Goal: Task Accomplishment & Management: Complete application form

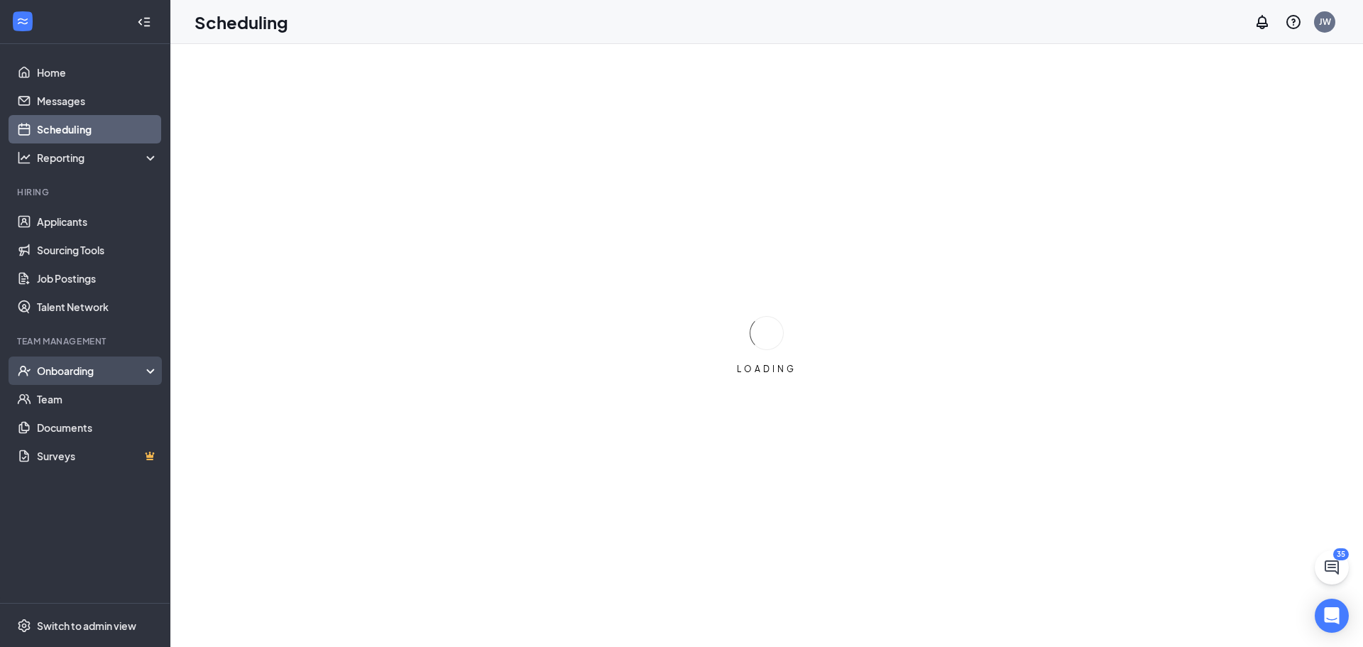
click at [92, 375] on div "Onboarding" at bounding box center [91, 370] width 109 height 14
click at [89, 477] on link "Activity log" at bounding box center [97, 484] width 121 height 28
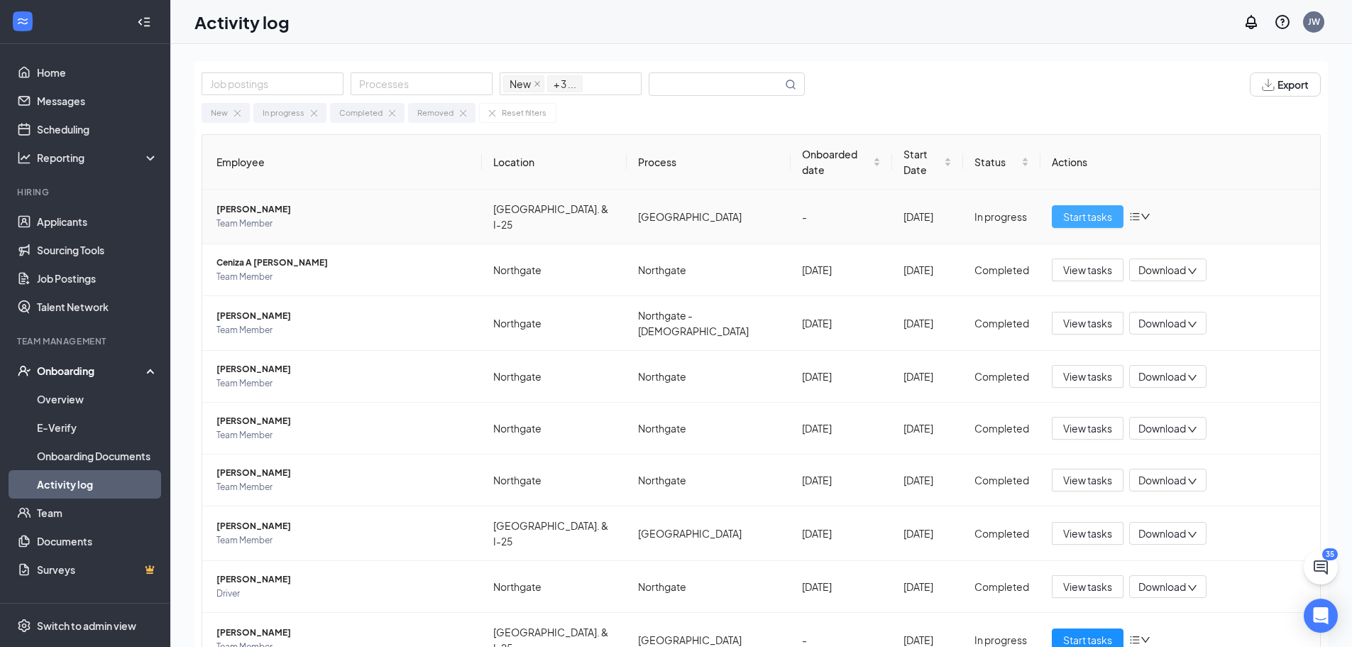
click at [1077, 214] on span "Start tasks" at bounding box center [1087, 217] width 49 height 16
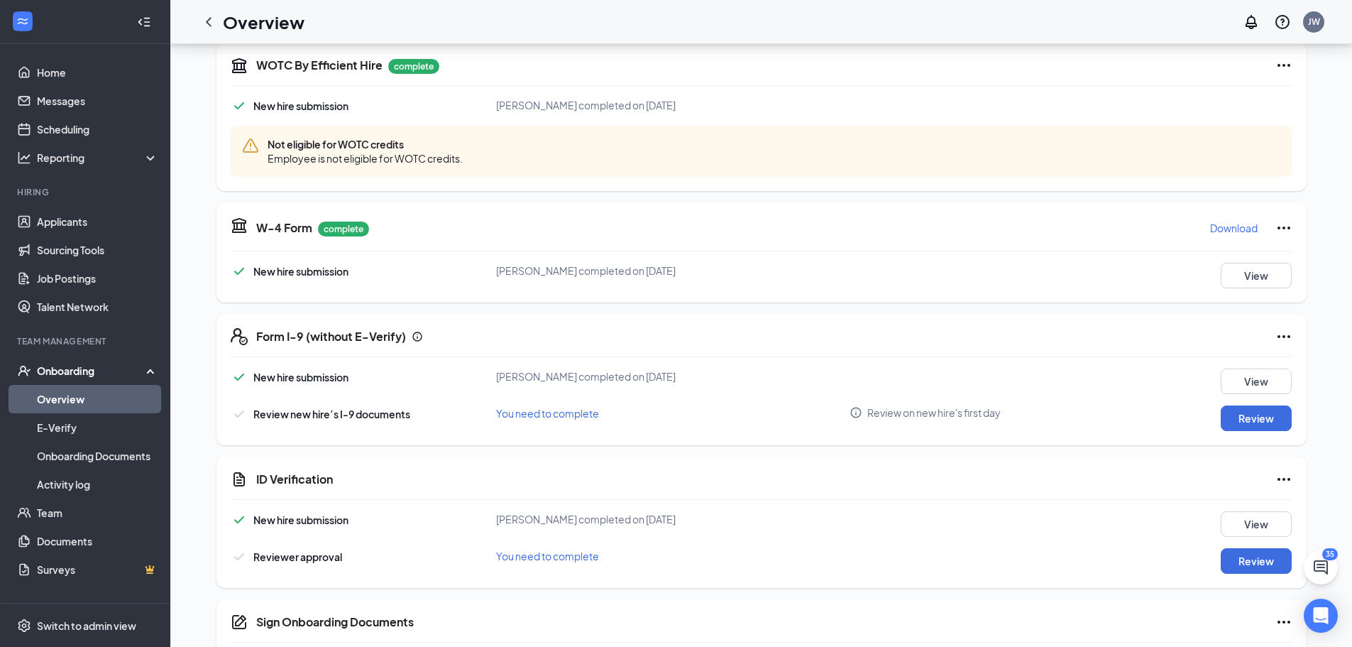
scroll to position [355, 0]
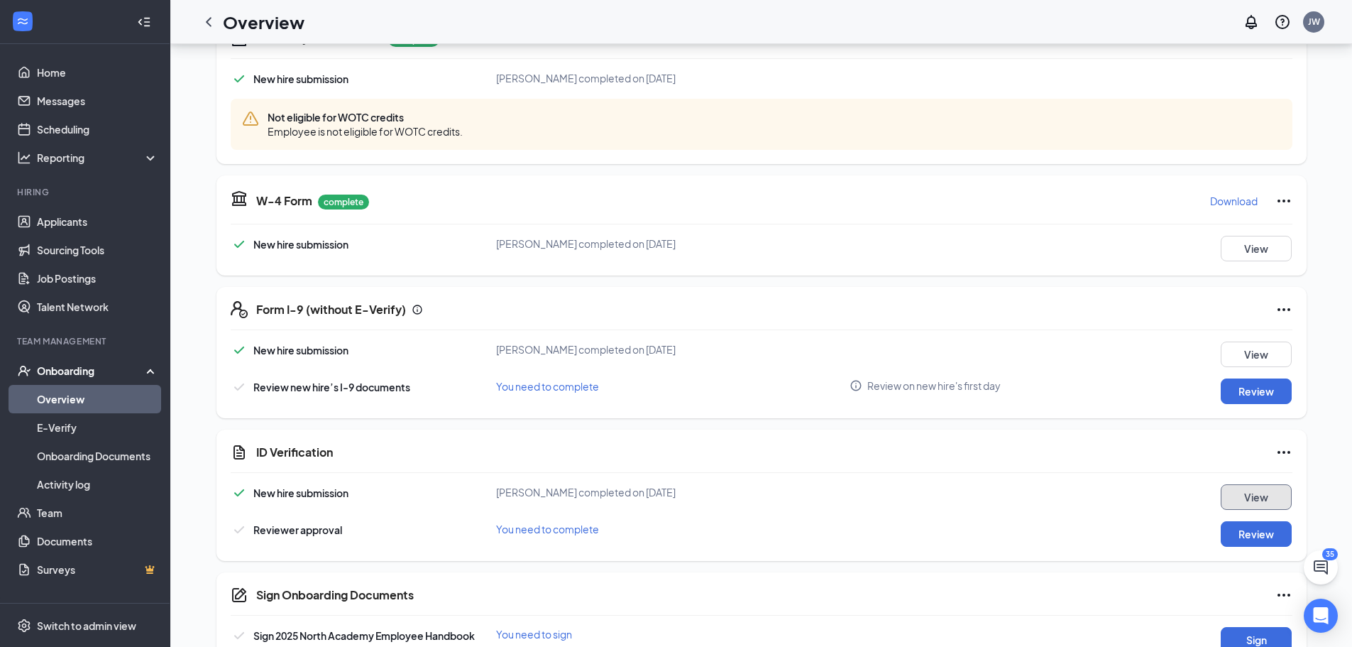
click at [1242, 502] on button "View" at bounding box center [1256, 497] width 71 height 26
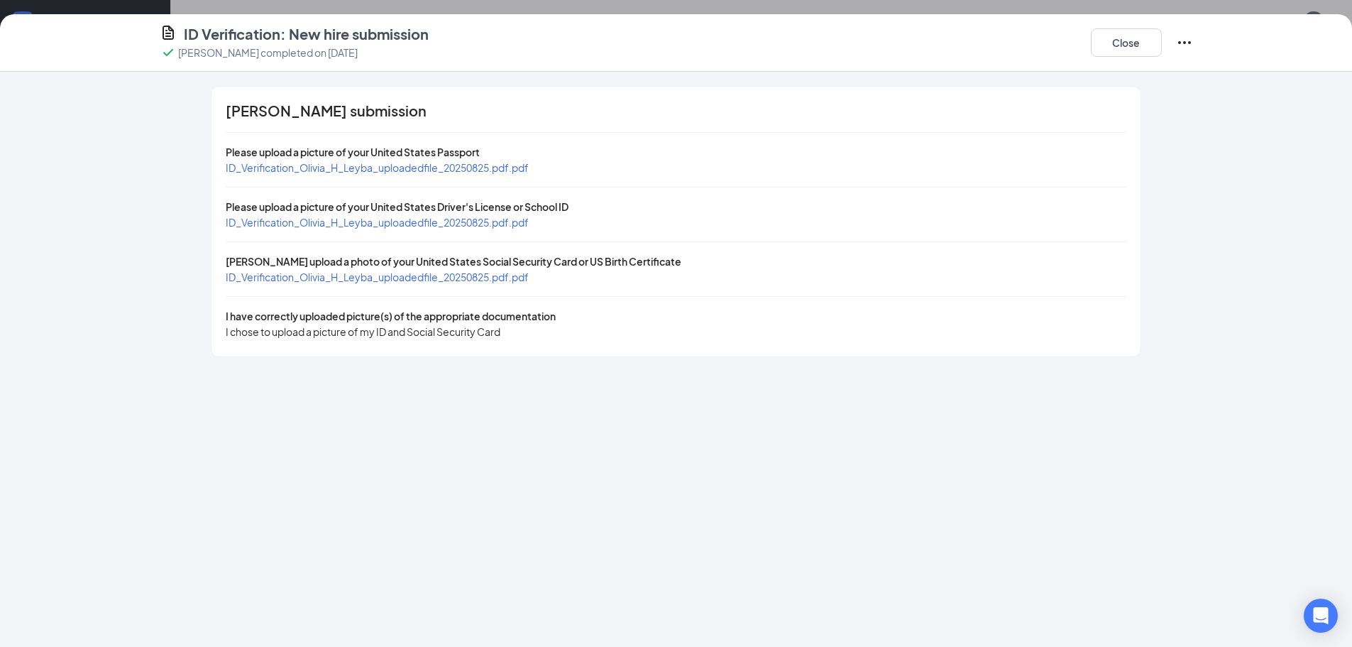
click at [349, 169] on span "ID_Verification_Olivia_H_Leyba_uploadedfile_20250825.pdf.pdf" at bounding box center [377, 167] width 303 height 13
click at [363, 217] on span "ID_Verification_Olivia_H_Leyba_uploadedfile_20250825.pdf.pdf" at bounding box center [377, 222] width 303 height 13
click at [422, 279] on span "ID_Verification_Olivia_H_Leyba_uploadedfile_20250825.pdf.pdf" at bounding box center [377, 276] width 303 height 13
click at [1137, 41] on button "Close" at bounding box center [1126, 42] width 71 height 28
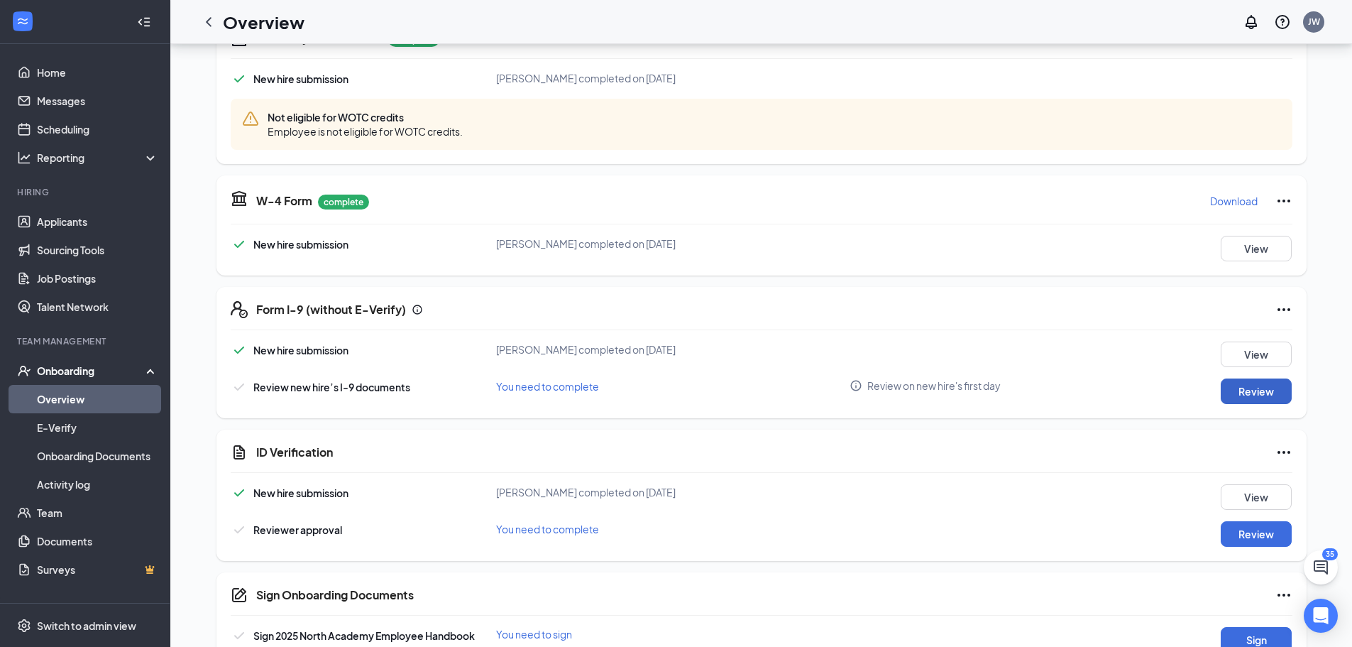
click at [1245, 390] on button "Review" at bounding box center [1256, 391] width 71 height 26
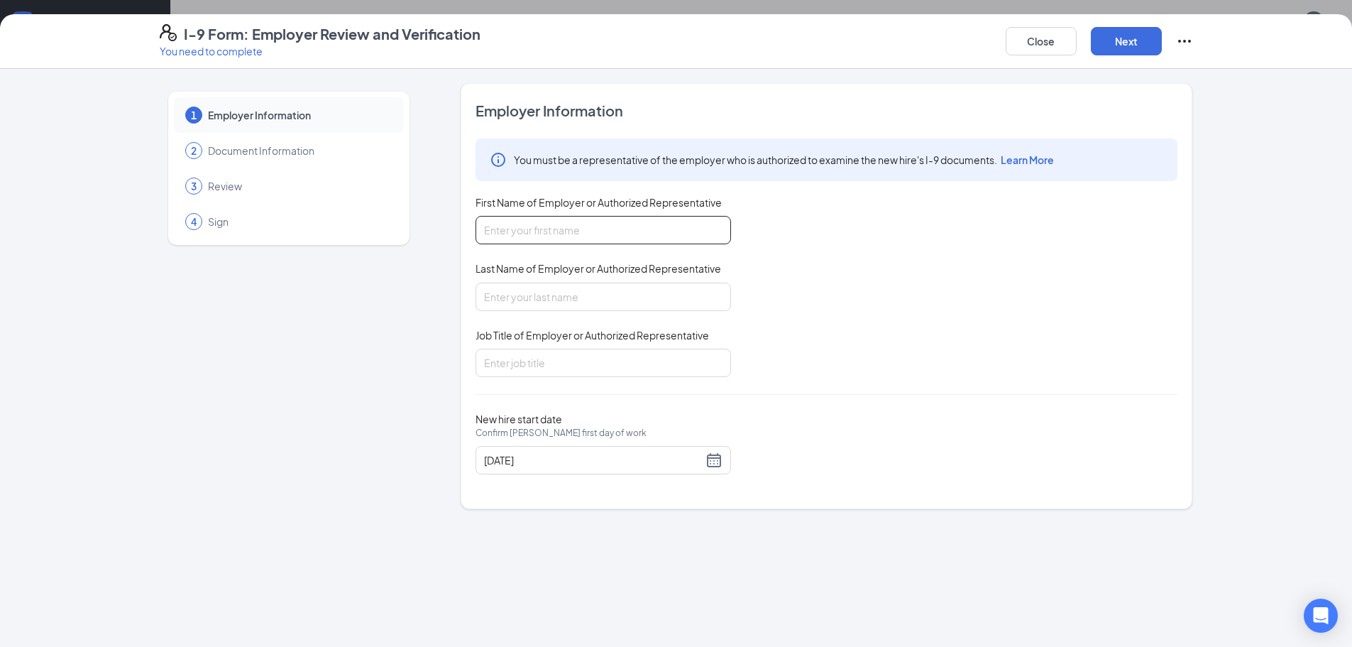
click at [592, 222] on input "First Name of Employer or Authorized Representative" at bounding box center [604, 230] width 256 height 28
type input "jaden"
click at [603, 297] on input "Last Name of Employer or Authorized Representative" at bounding box center [604, 297] width 256 height 28
type input "[PERSON_NAME]"
click at [606, 359] on input "Job Title of Employer or Authorized Representative" at bounding box center [604, 363] width 256 height 28
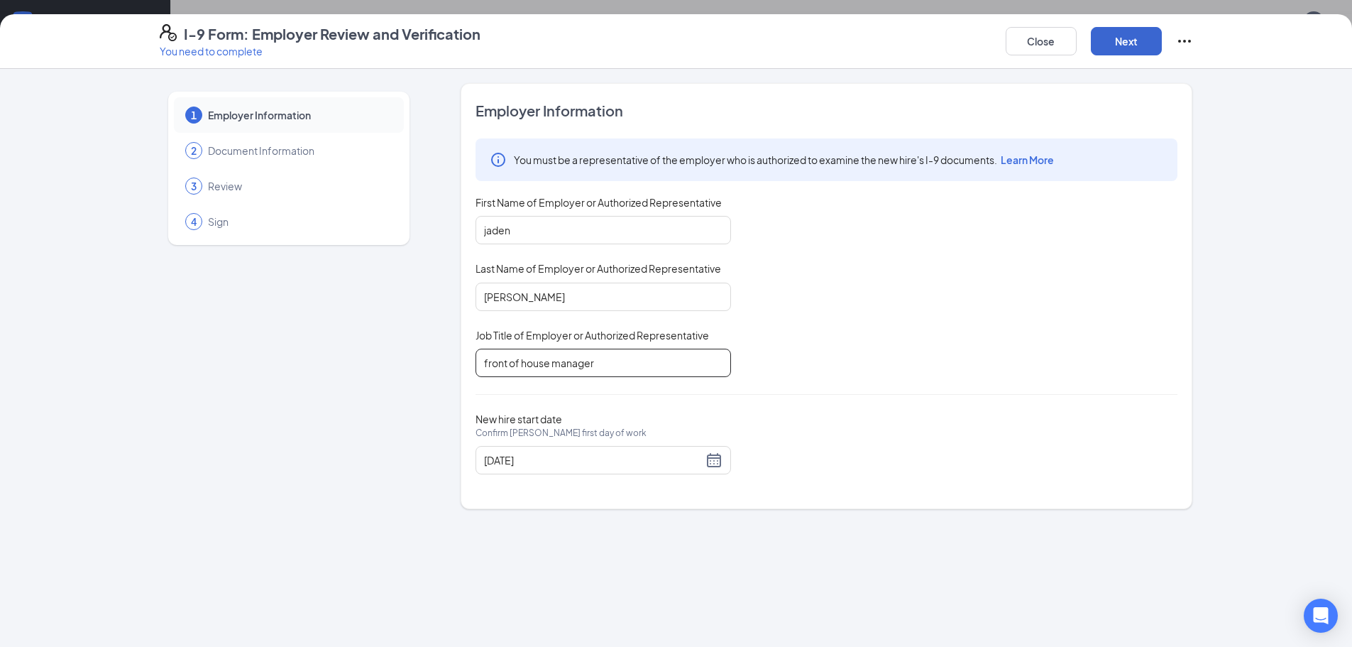
type input "front of house manager"
click at [1139, 41] on button "Next" at bounding box center [1126, 41] width 71 height 28
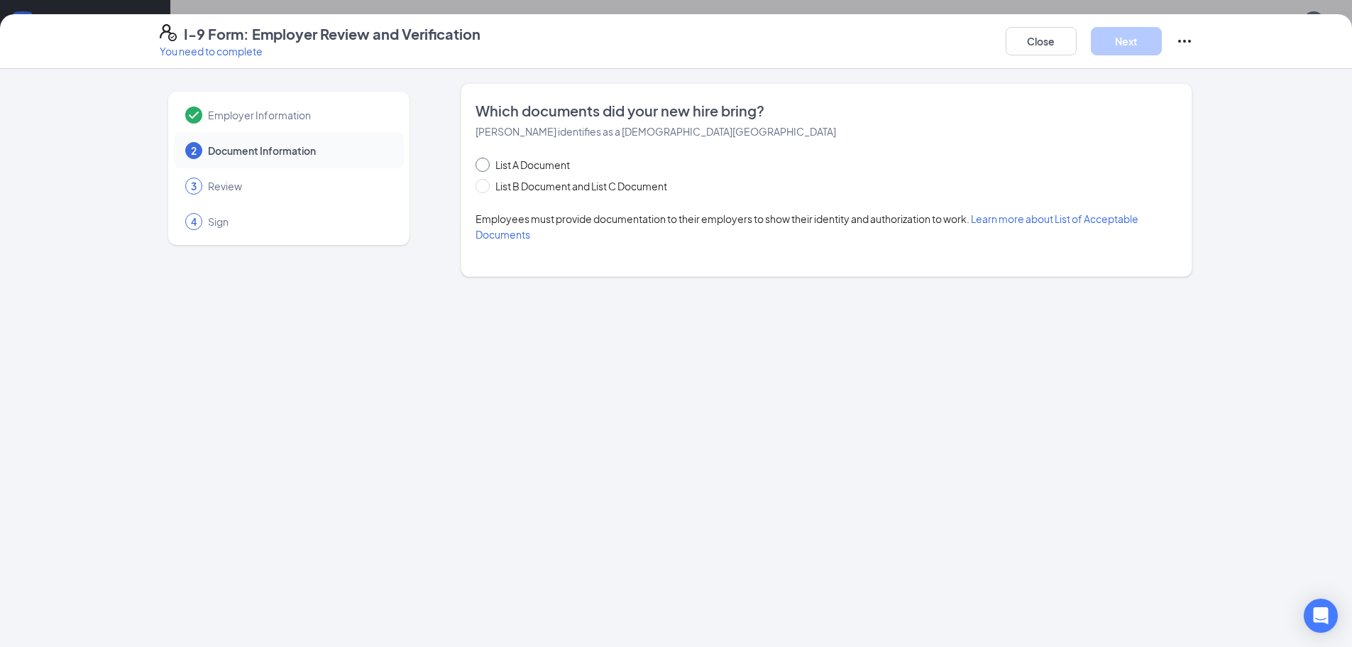
click at [522, 161] on span "List A Document" at bounding box center [533, 165] width 86 height 16
click at [486, 161] on input "List A Document" at bounding box center [481, 163] width 10 height 10
radio input "true"
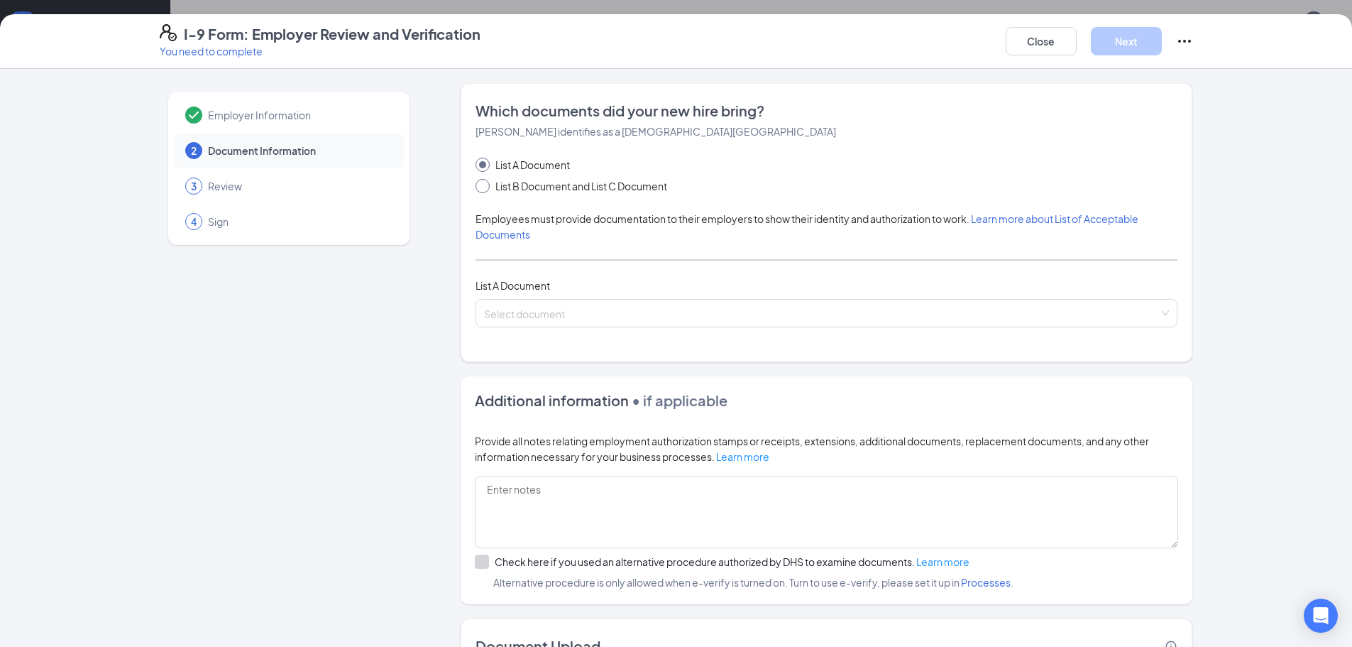
click at [523, 184] on span "List B Document and List C Document" at bounding box center [581, 186] width 183 height 16
click at [486, 184] on input "List B Document and List C Document" at bounding box center [481, 184] width 10 height 10
radio input "true"
radio input "false"
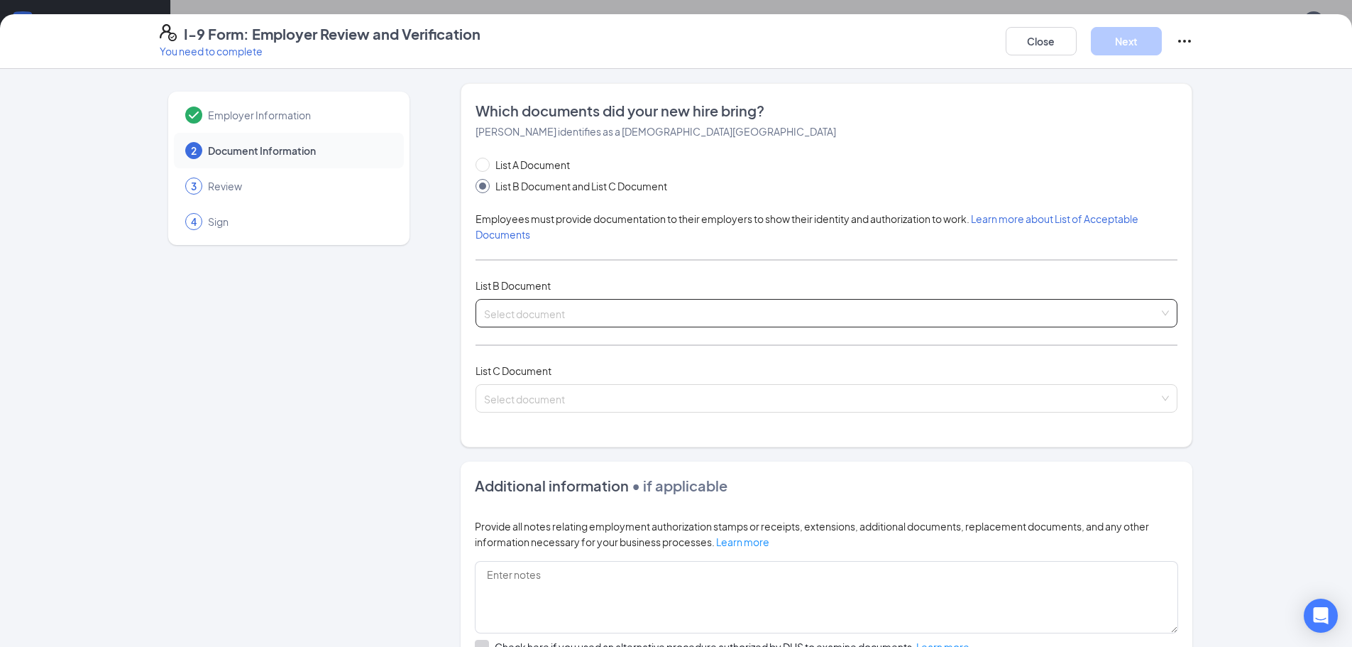
click at [537, 312] on input "search" at bounding box center [821, 310] width 675 height 21
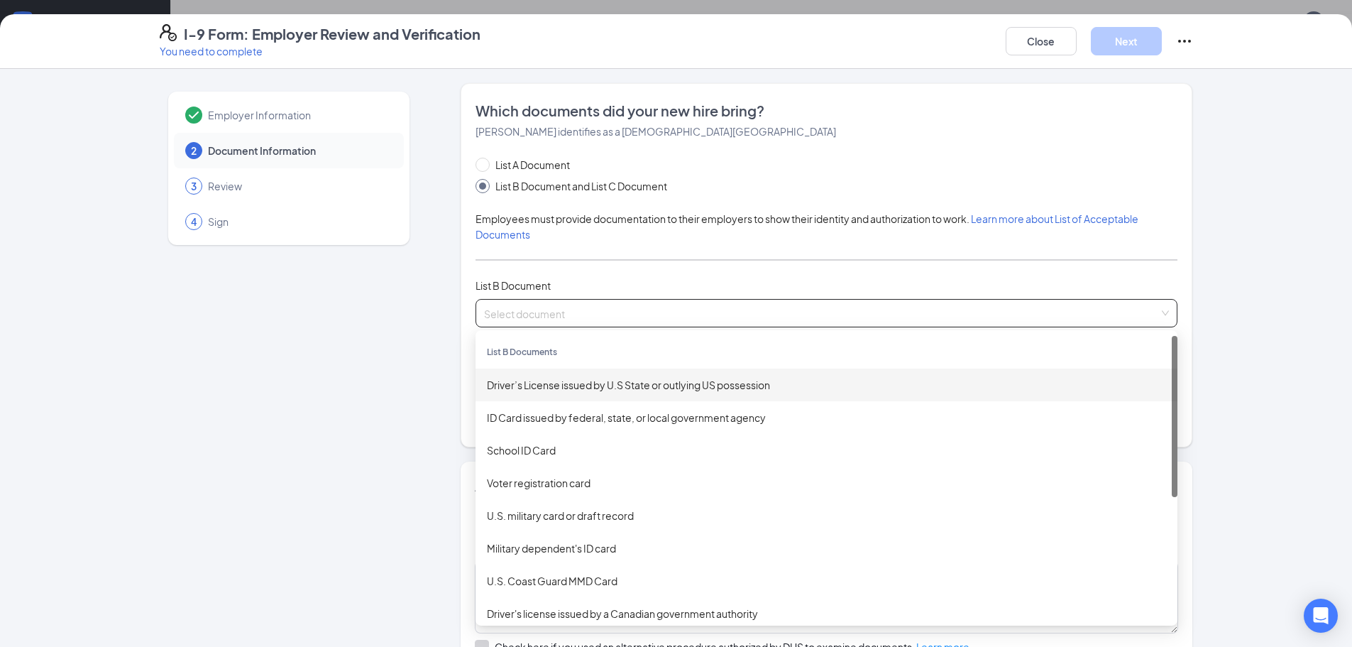
click at [513, 383] on div "Driver’s License issued by U.S State or outlying US possession" at bounding box center [826, 385] width 679 height 16
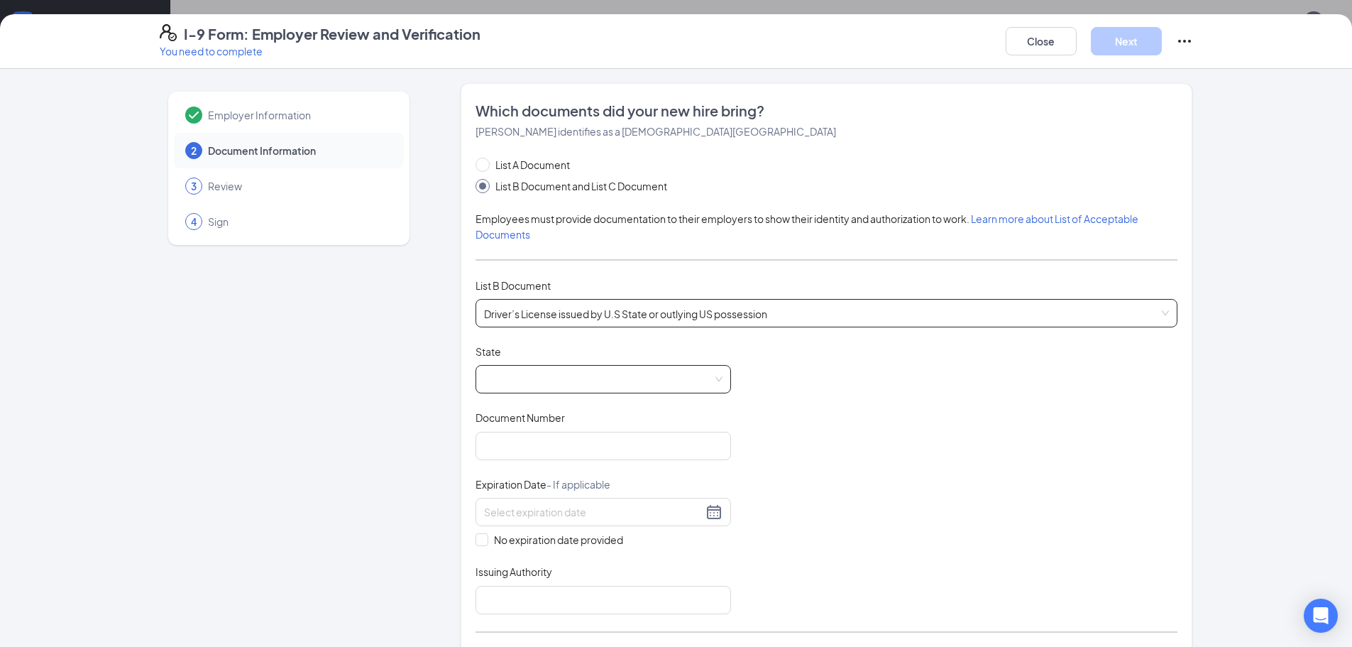
click at [514, 377] on span at bounding box center [603, 379] width 239 height 27
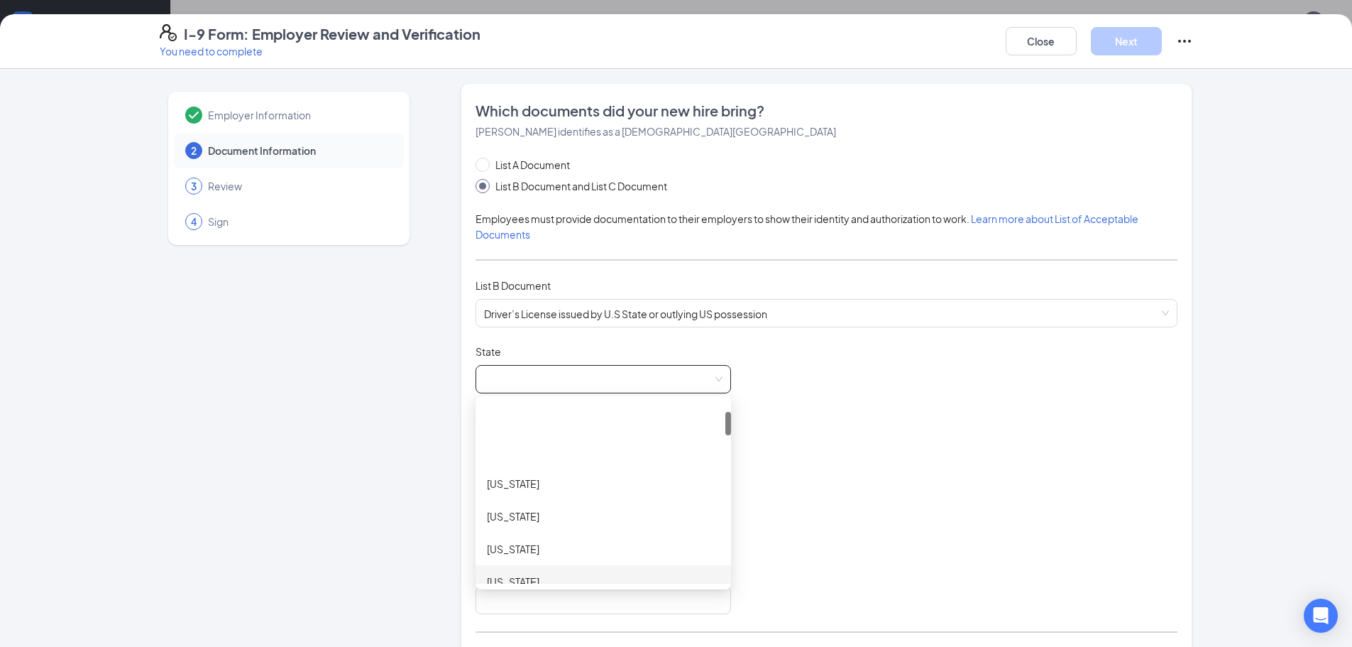
scroll to position [142, 0]
click at [508, 475] on div "[US_STATE]" at bounding box center [603, 472] width 233 height 16
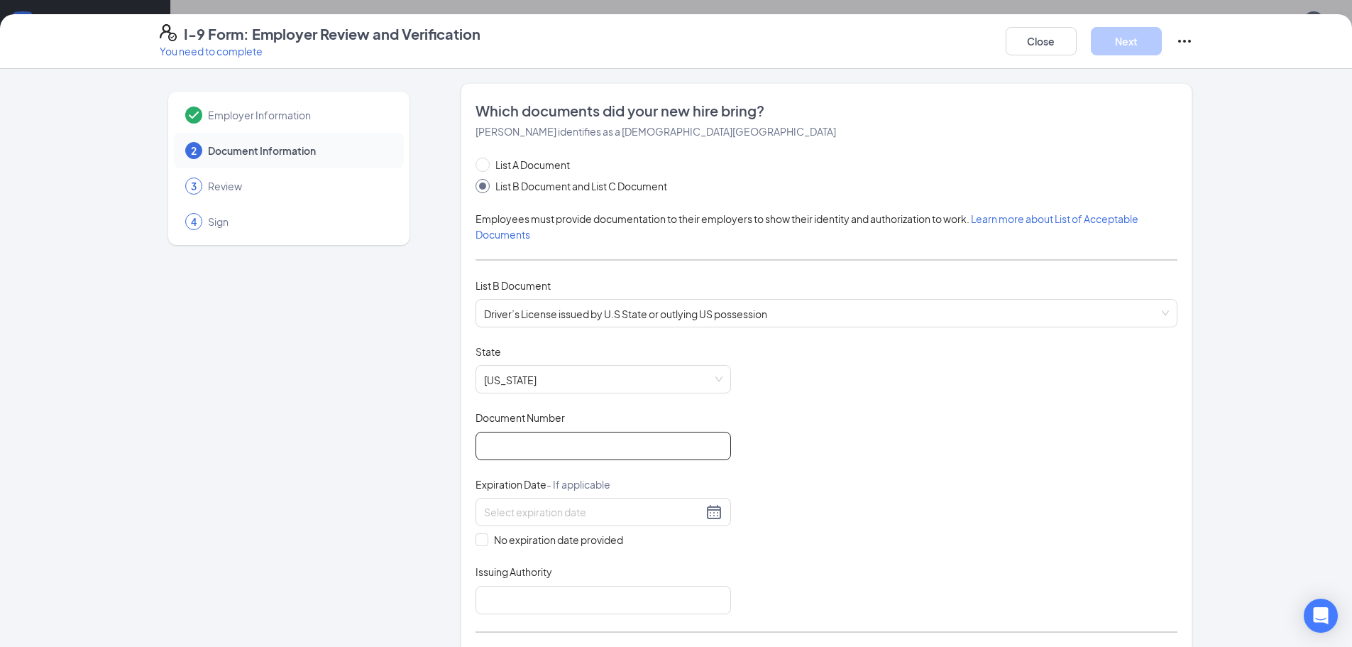
click at [508, 439] on input "Document Number" at bounding box center [604, 446] width 256 height 28
paste input "[PHONE_NUMBER]"
type input "[PHONE_NUMBER]"
click at [637, 515] on input at bounding box center [593, 512] width 219 height 16
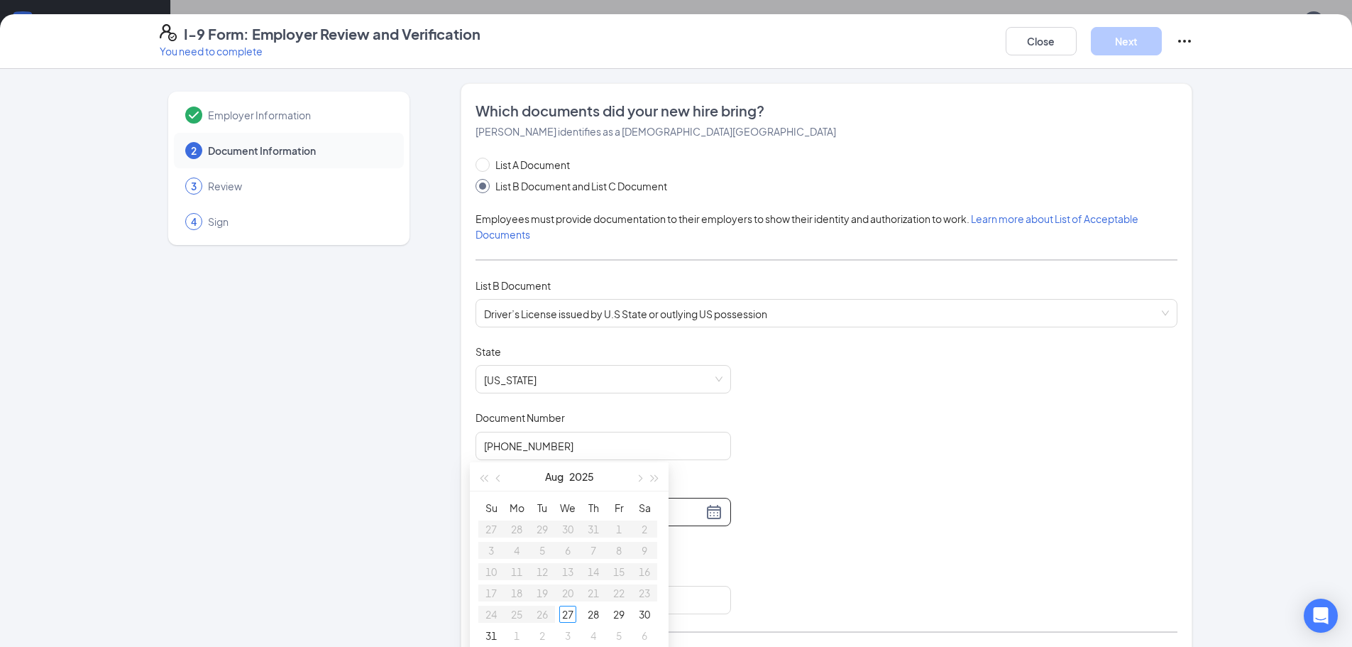
scroll to position [568, 0]
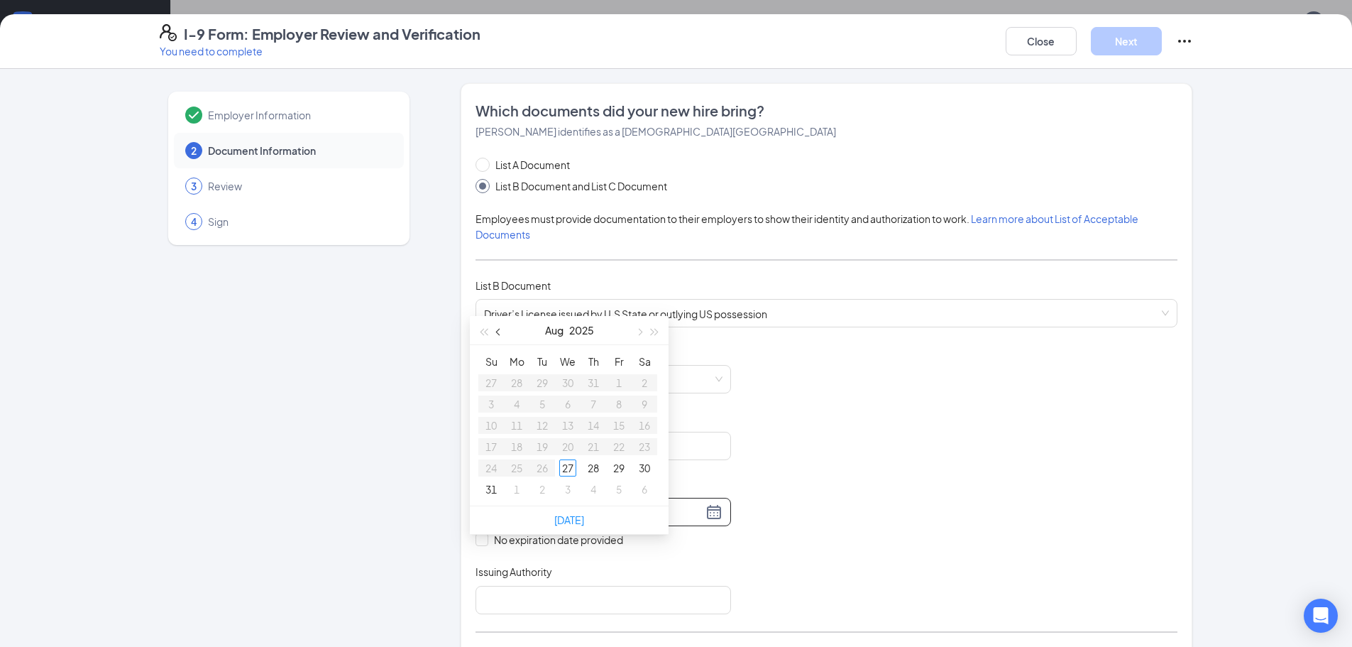
click at [501, 332] on span "button" at bounding box center [499, 332] width 7 height 7
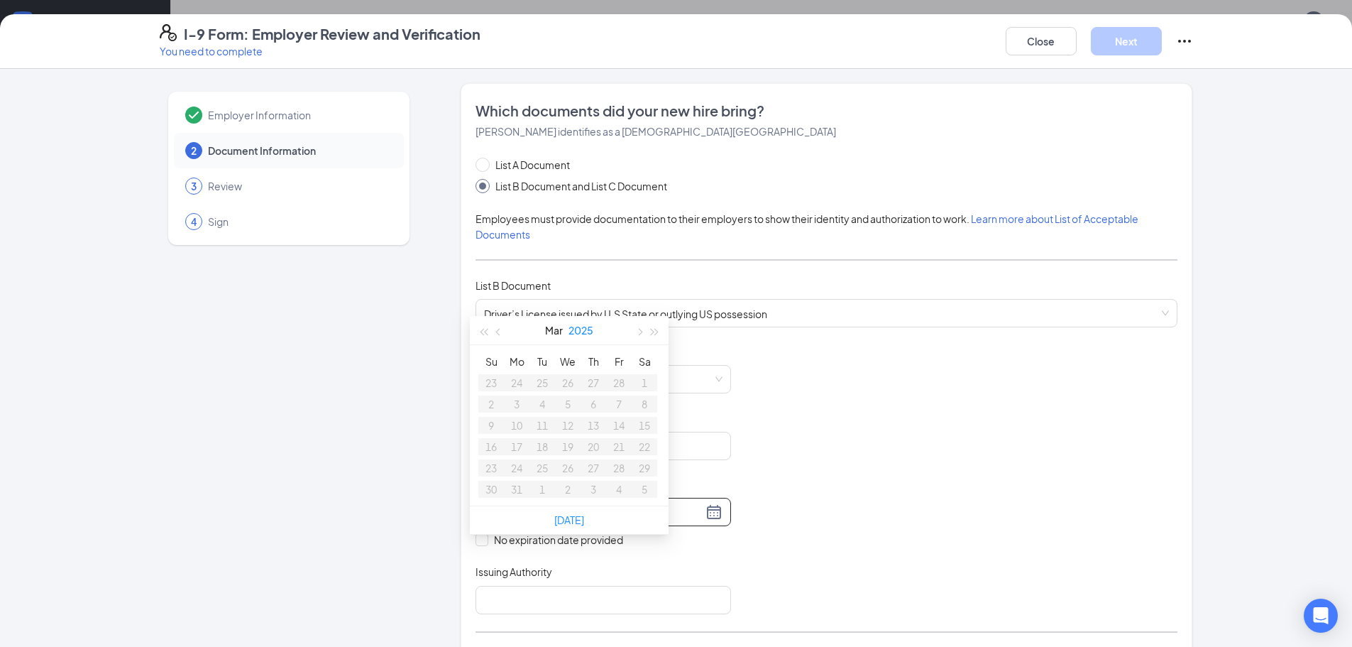
click at [580, 324] on button "2025" at bounding box center [581, 330] width 25 height 28
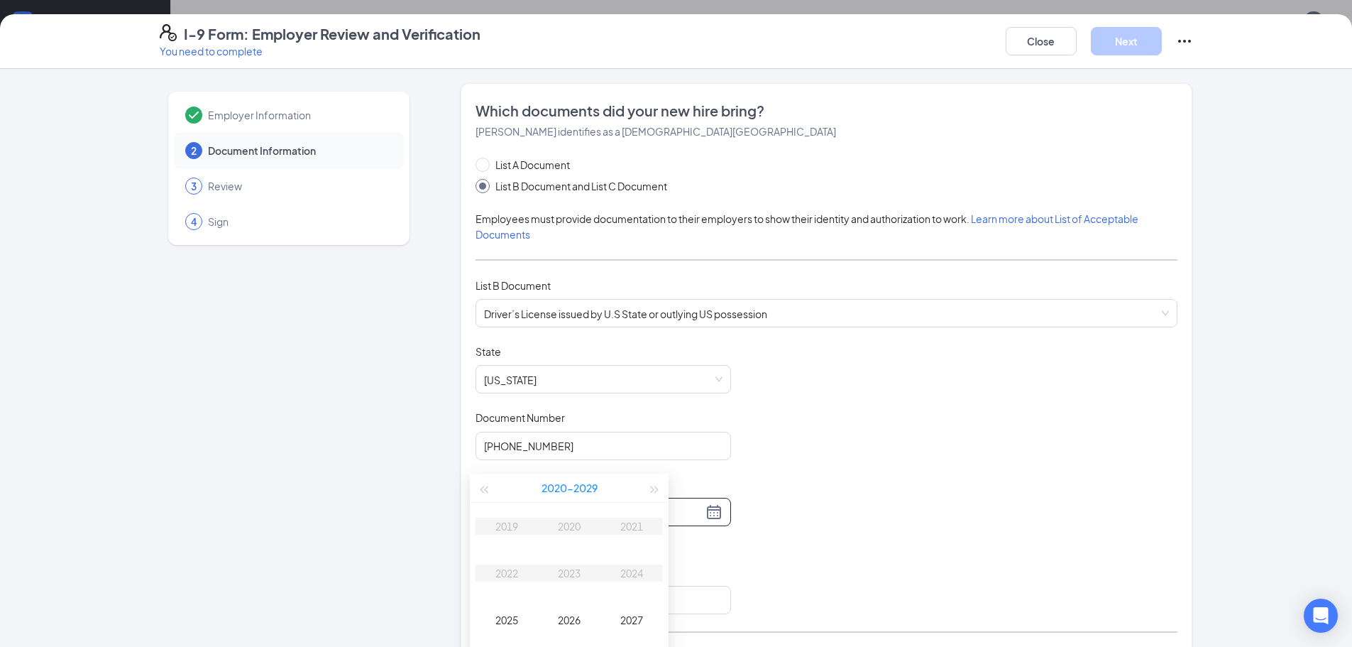
scroll to position [781, 0]
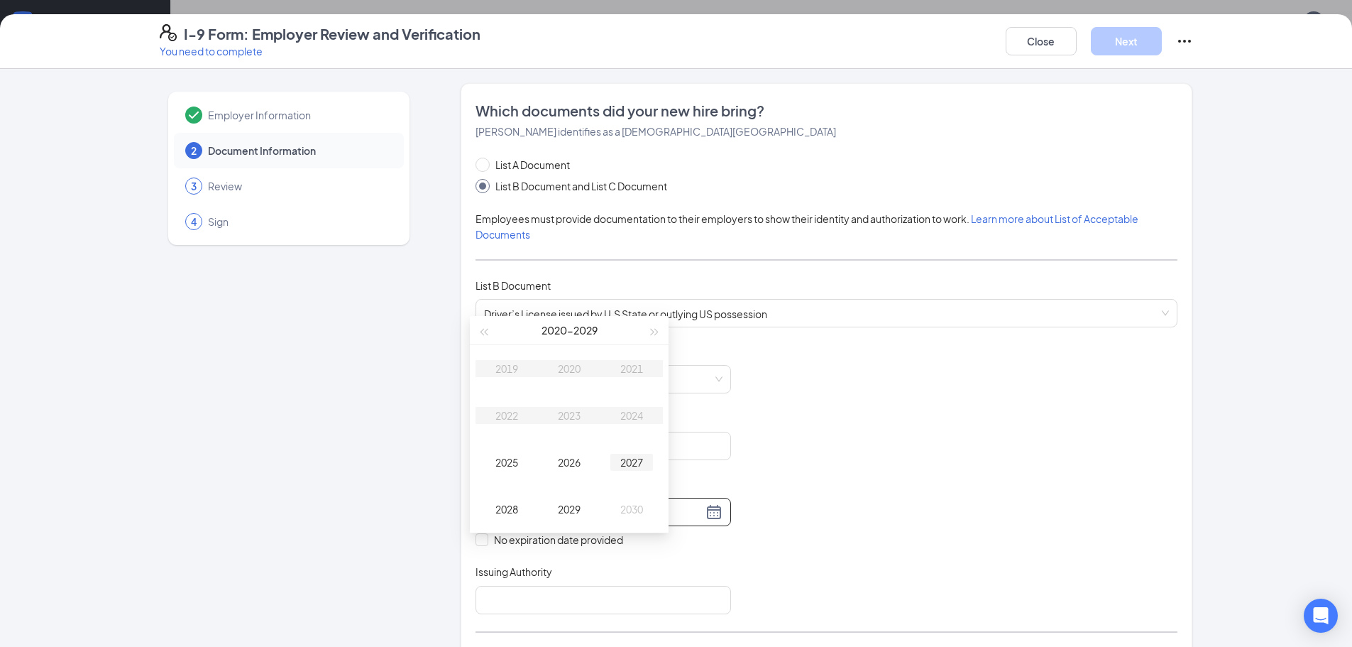
type input "[DATE]"
click at [619, 464] on div "2027" at bounding box center [632, 462] width 43 height 17
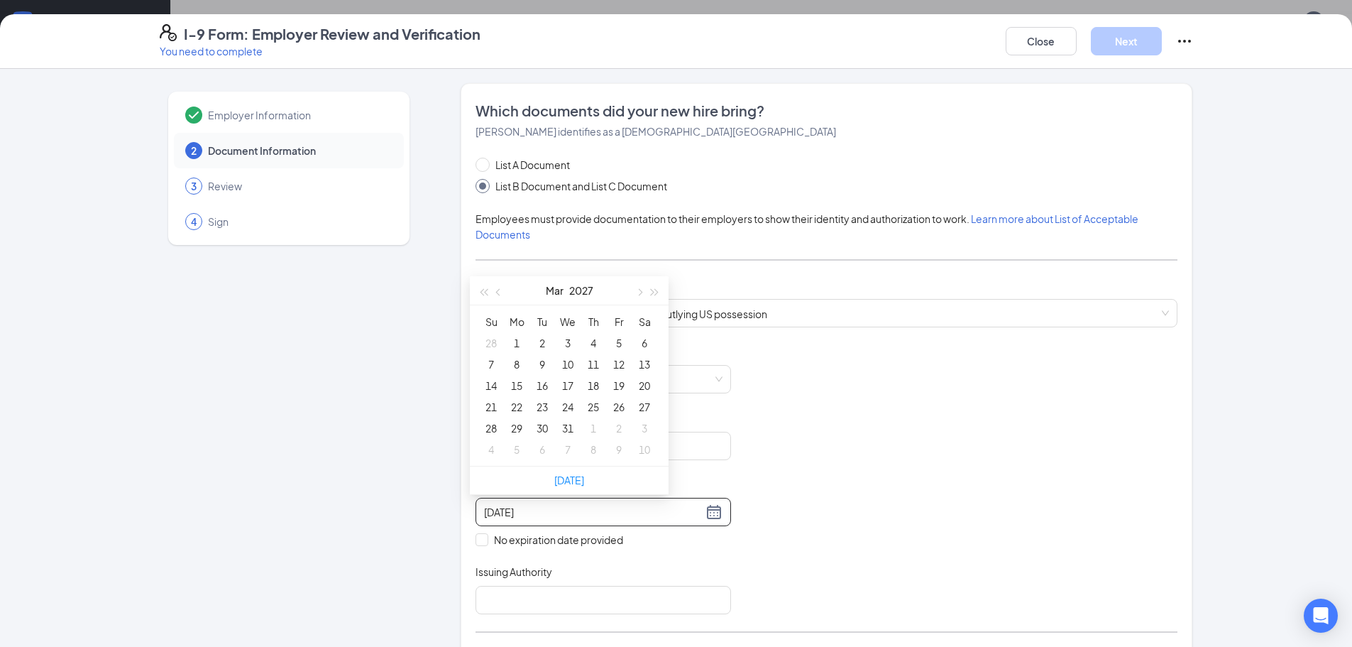
type input "[DATE]"
click at [621, 389] on div "19" at bounding box center [619, 385] width 17 height 17
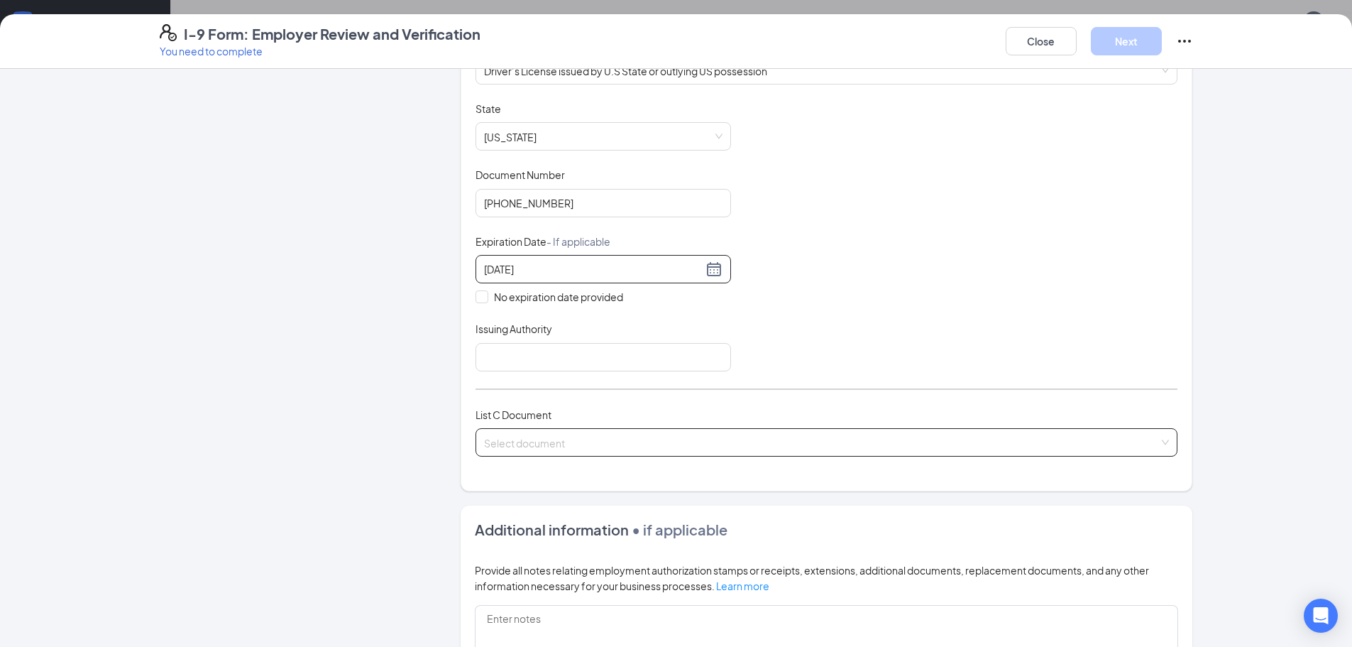
scroll to position [284, 0]
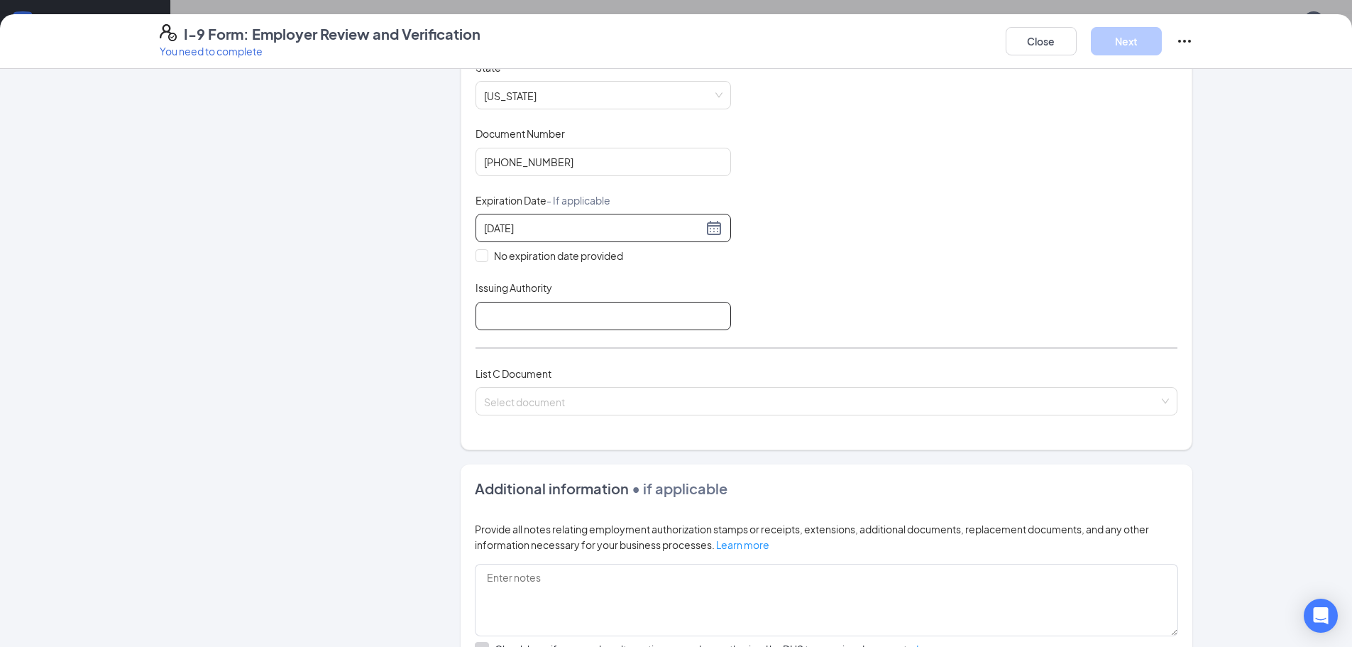
click at [641, 319] on input "Issuing Authority" at bounding box center [604, 316] width 256 height 28
click at [640, 412] on span at bounding box center [821, 401] width 675 height 27
type input "State of [US_STATE]"
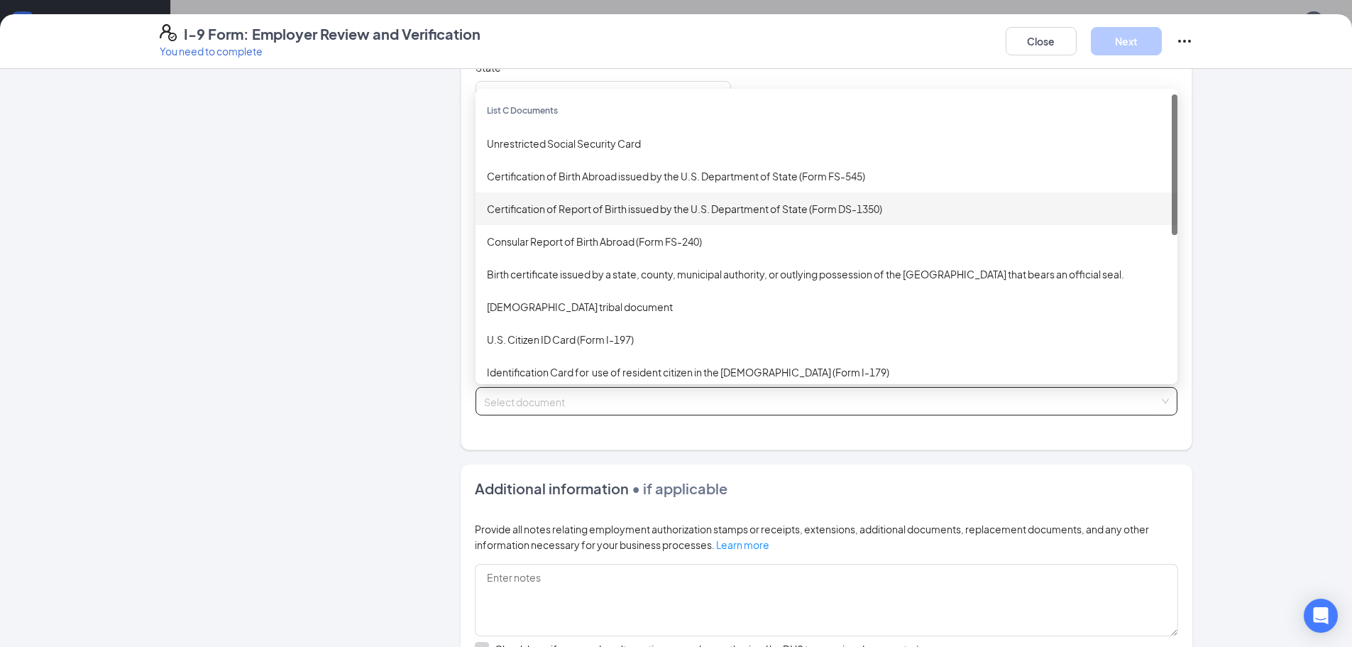
scroll to position [213, 0]
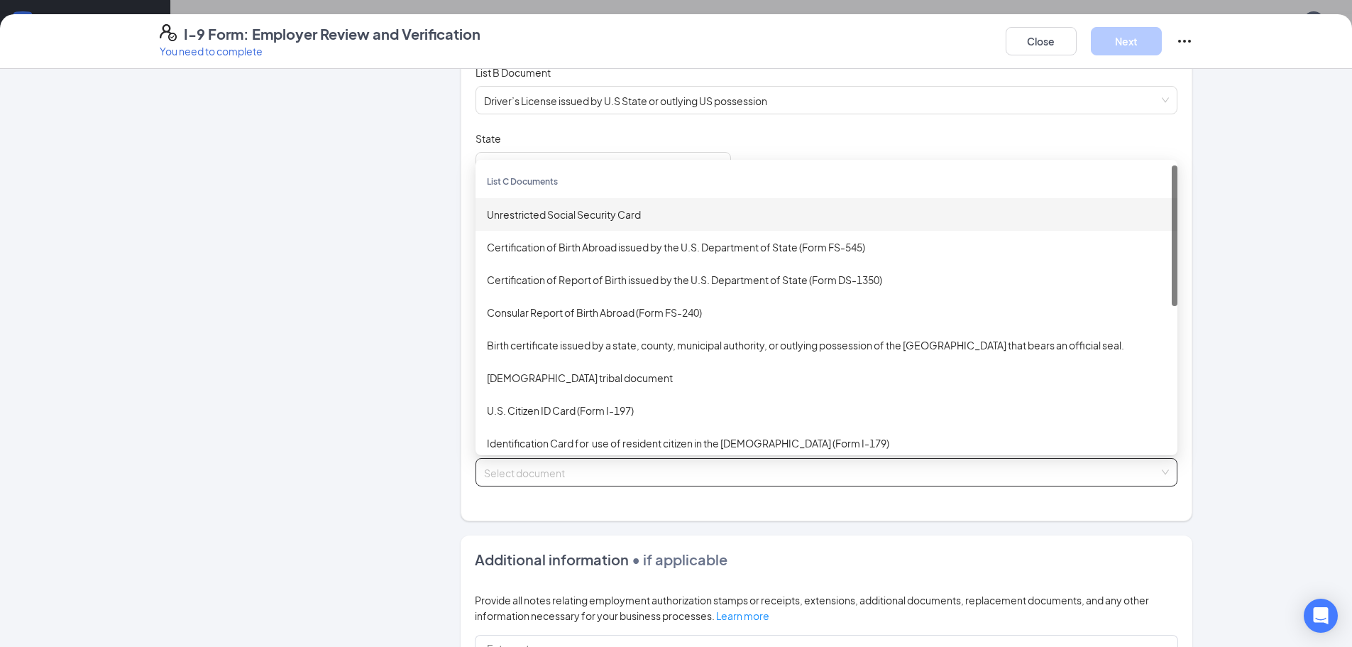
click at [608, 213] on div "Unrestricted Social Security Card" at bounding box center [826, 215] width 679 height 16
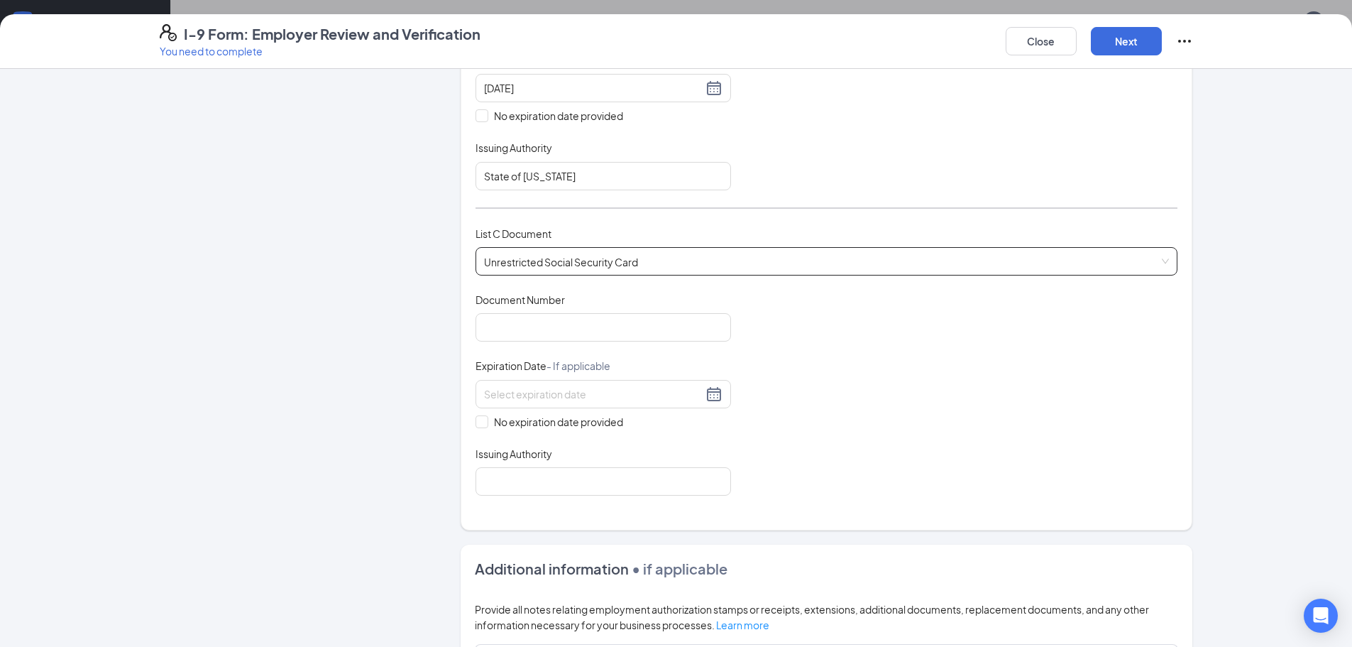
scroll to position [426, 0]
click at [543, 325] on input "Document Number" at bounding box center [604, 325] width 256 height 28
type input "650488868"
click at [481, 417] on span at bounding box center [482, 419] width 13 height 13
click at [481, 417] on input "No expiration date provided" at bounding box center [481, 418] width 10 height 10
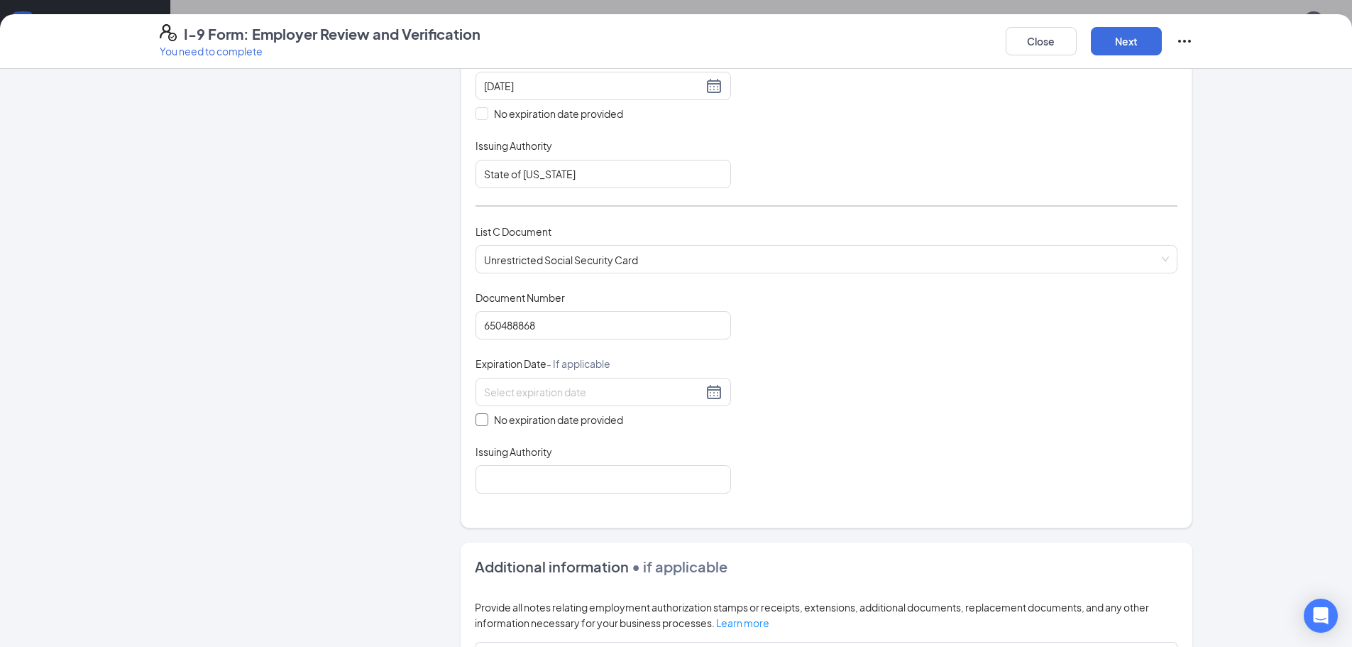
checkbox input "true"
click at [542, 485] on input "Issuing Authority" at bounding box center [604, 482] width 256 height 28
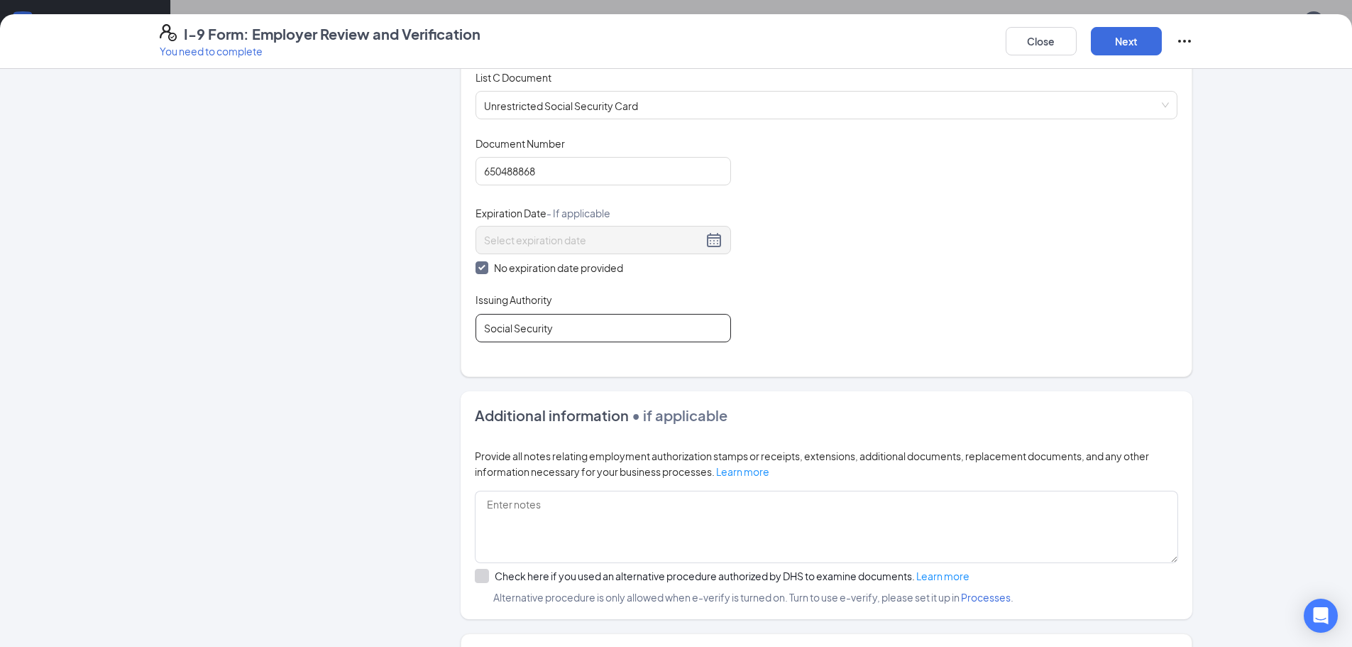
scroll to position [701, 0]
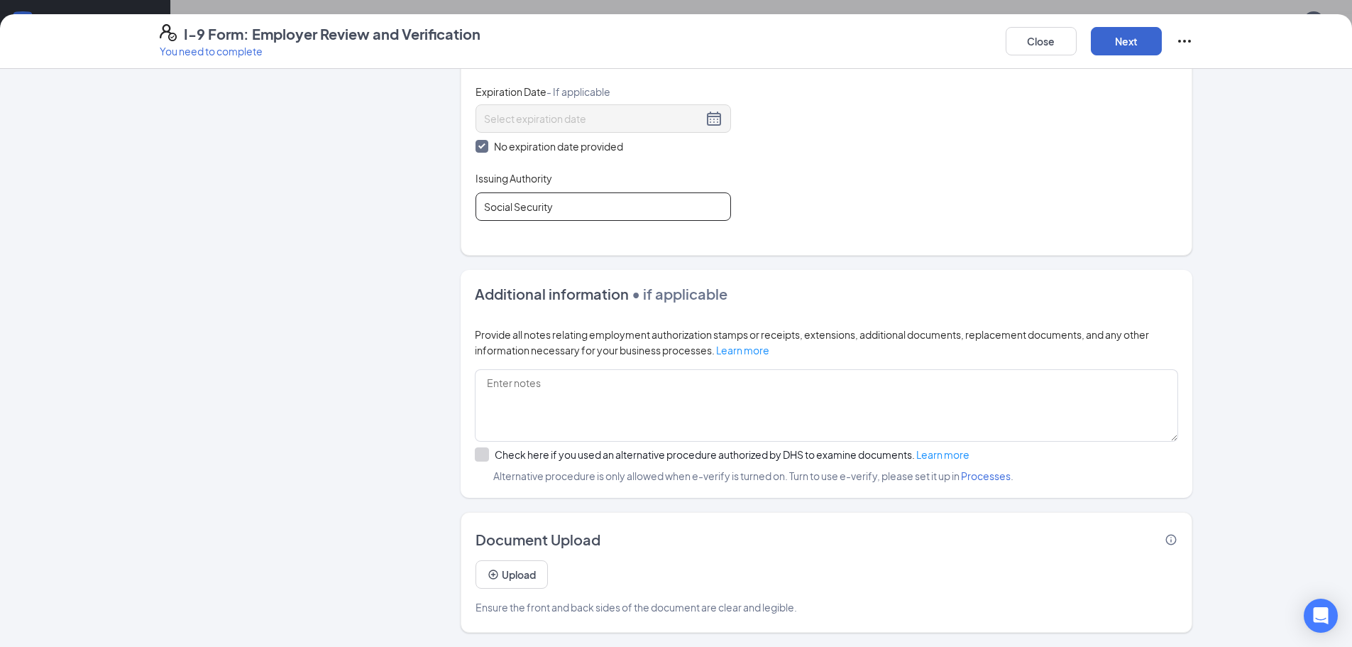
type input "Social Security"
click at [1140, 38] on button "Next" at bounding box center [1126, 41] width 71 height 28
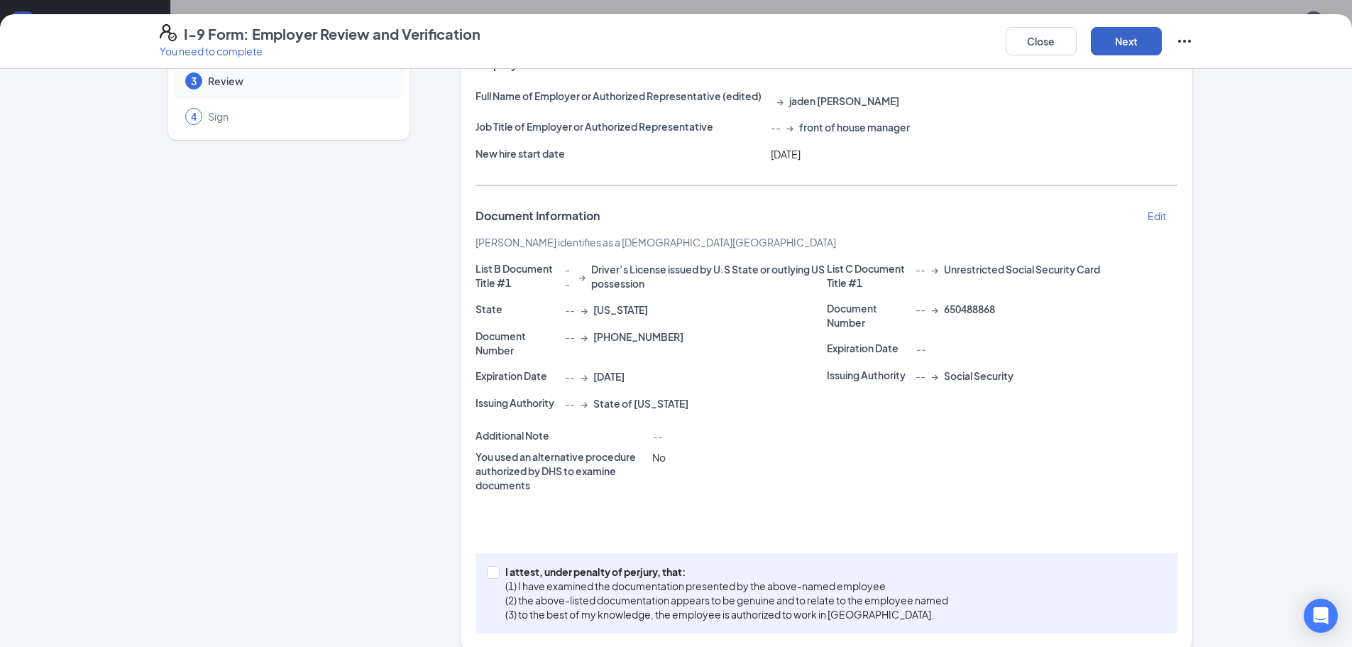
scroll to position [123, 0]
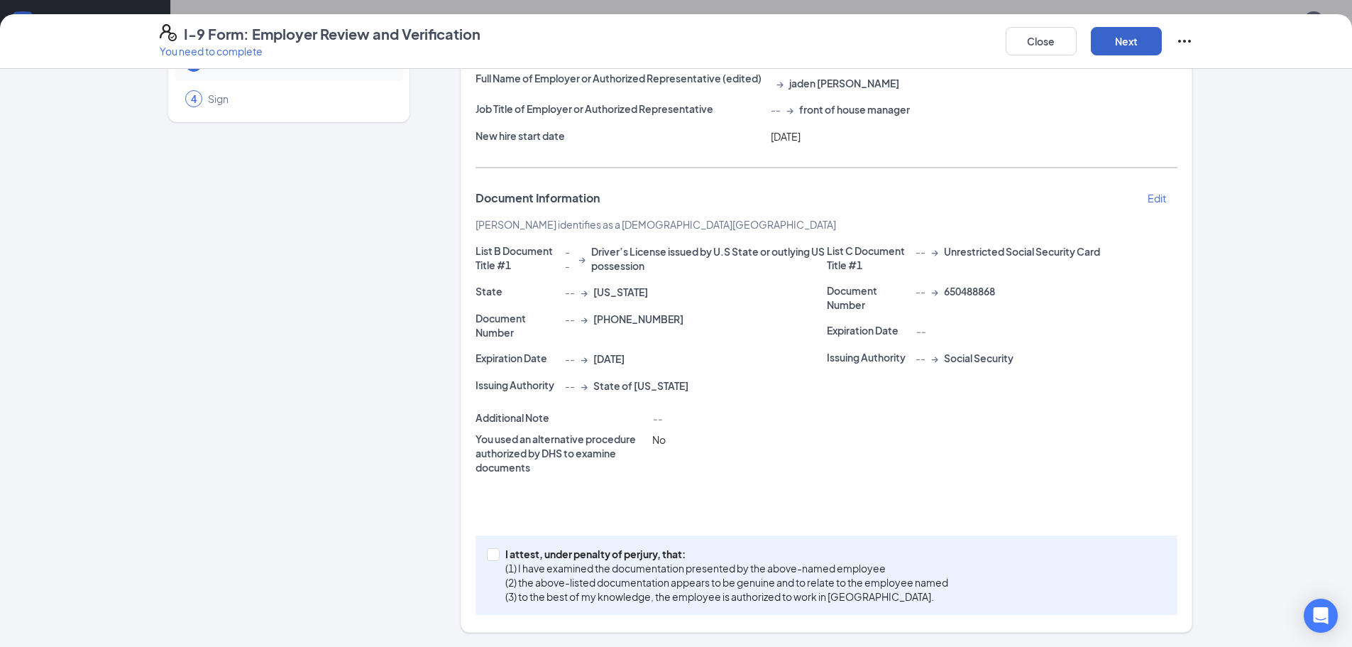
click at [1108, 36] on button "Next" at bounding box center [1126, 41] width 71 height 28
click at [1118, 40] on button "Next" at bounding box center [1126, 41] width 71 height 28
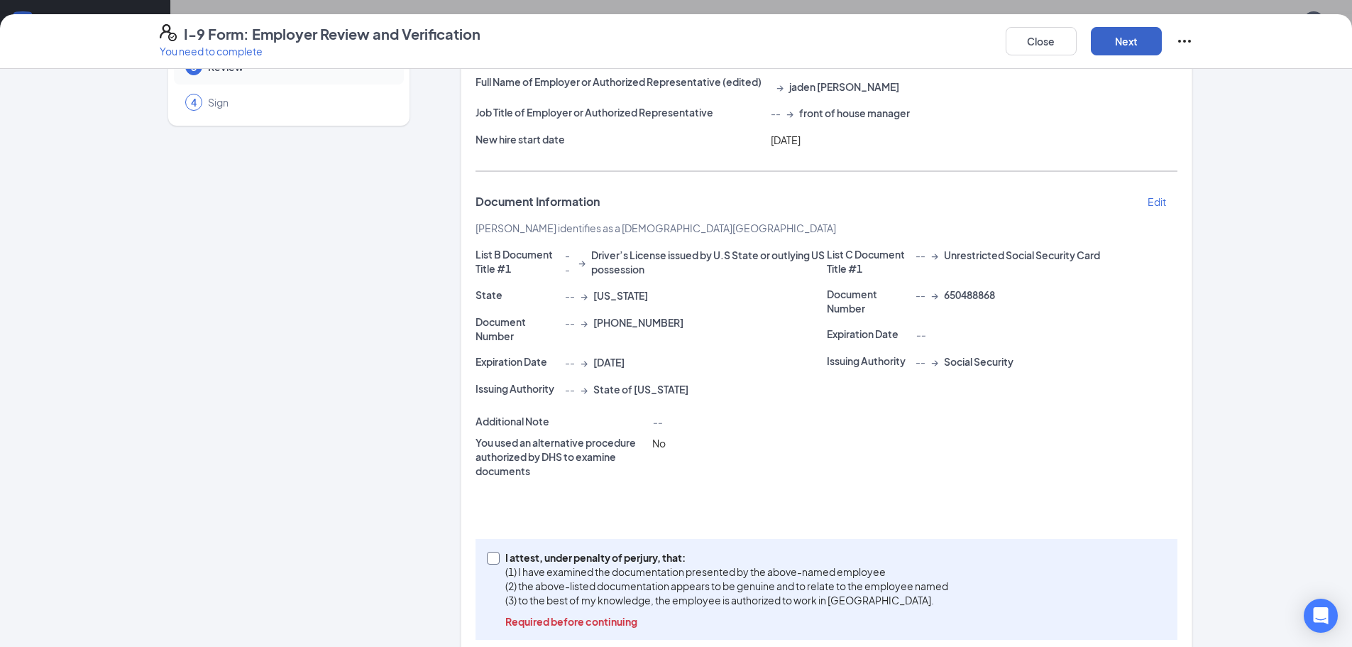
scroll to position [144, 0]
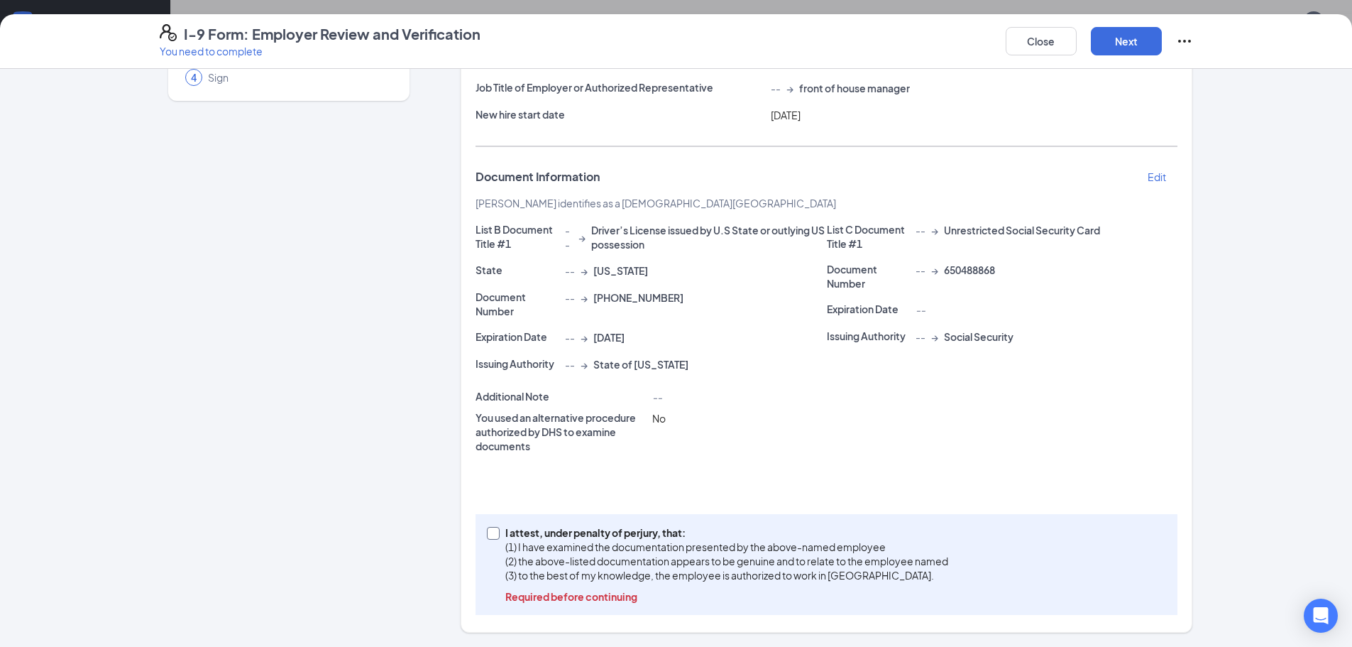
click at [488, 536] on span at bounding box center [493, 533] width 13 height 13
click at [493, 534] on span at bounding box center [493, 533] width 13 height 13
click at [493, 534] on input "I attest, under penalty of [PERSON_NAME], that: (1) I have examined the documen…" at bounding box center [492, 532] width 10 height 10
checkbox input "true"
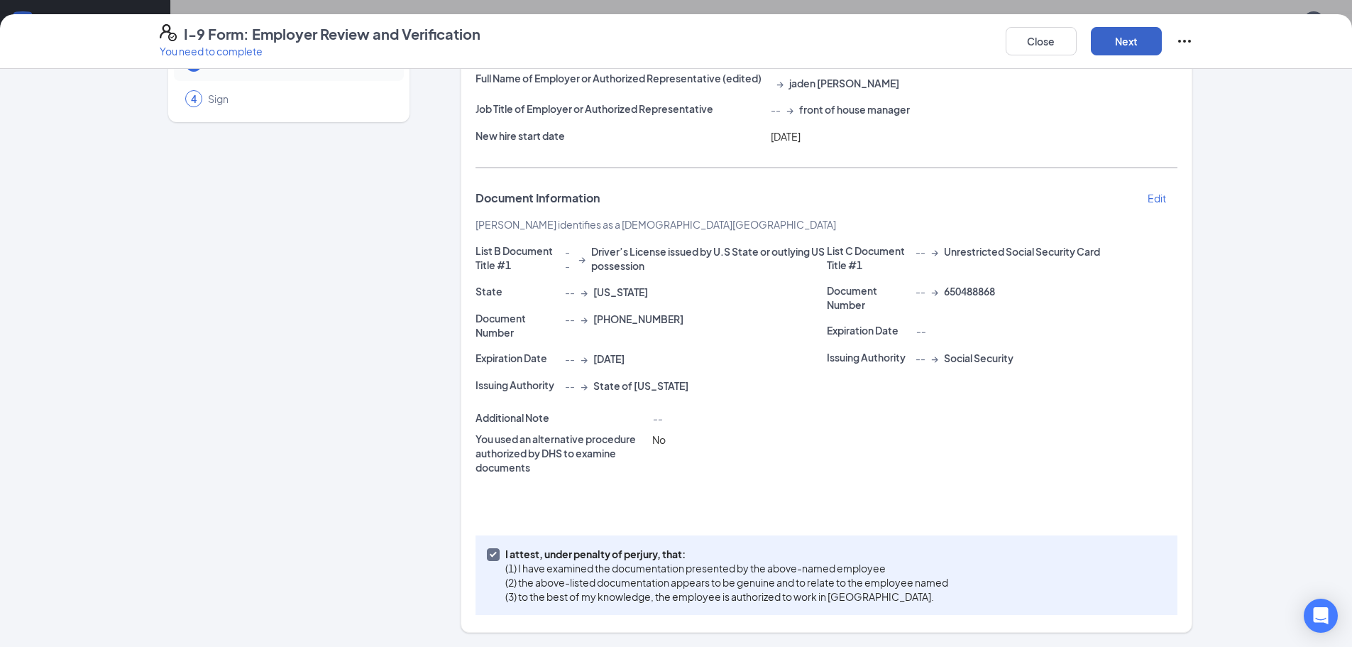
click at [1136, 41] on button "Next" at bounding box center [1126, 41] width 71 height 28
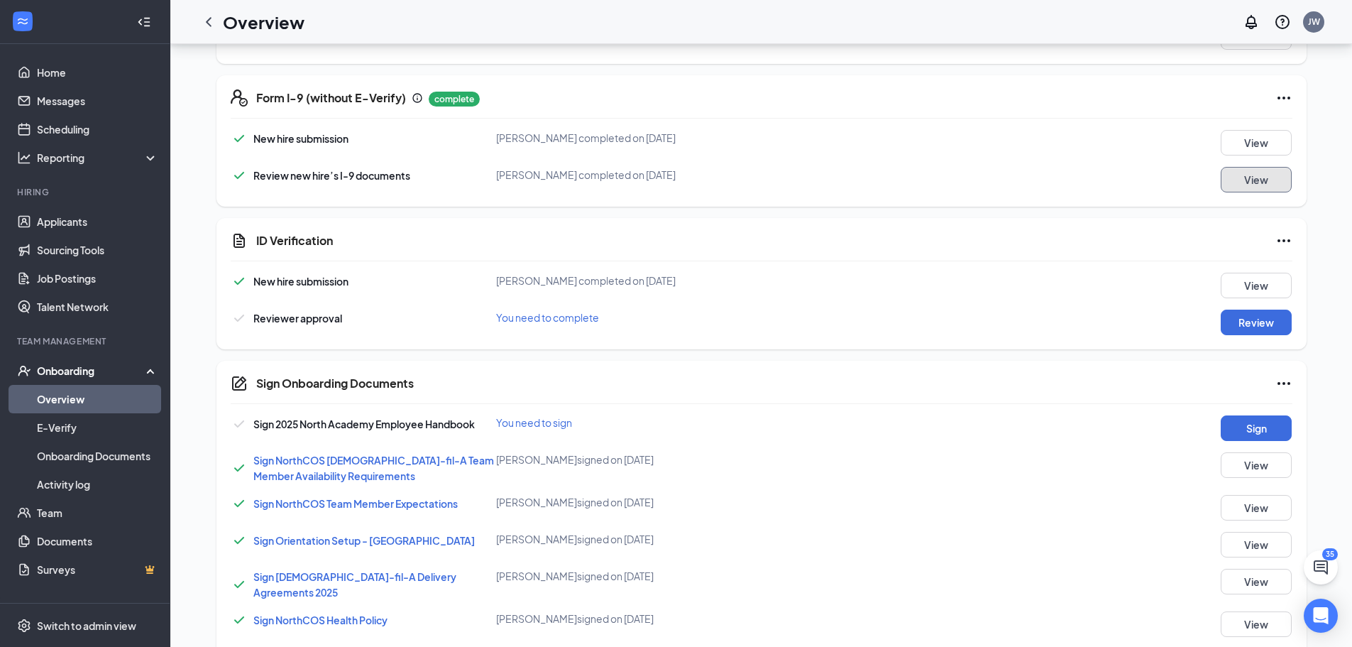
scroll to position [636, 0]
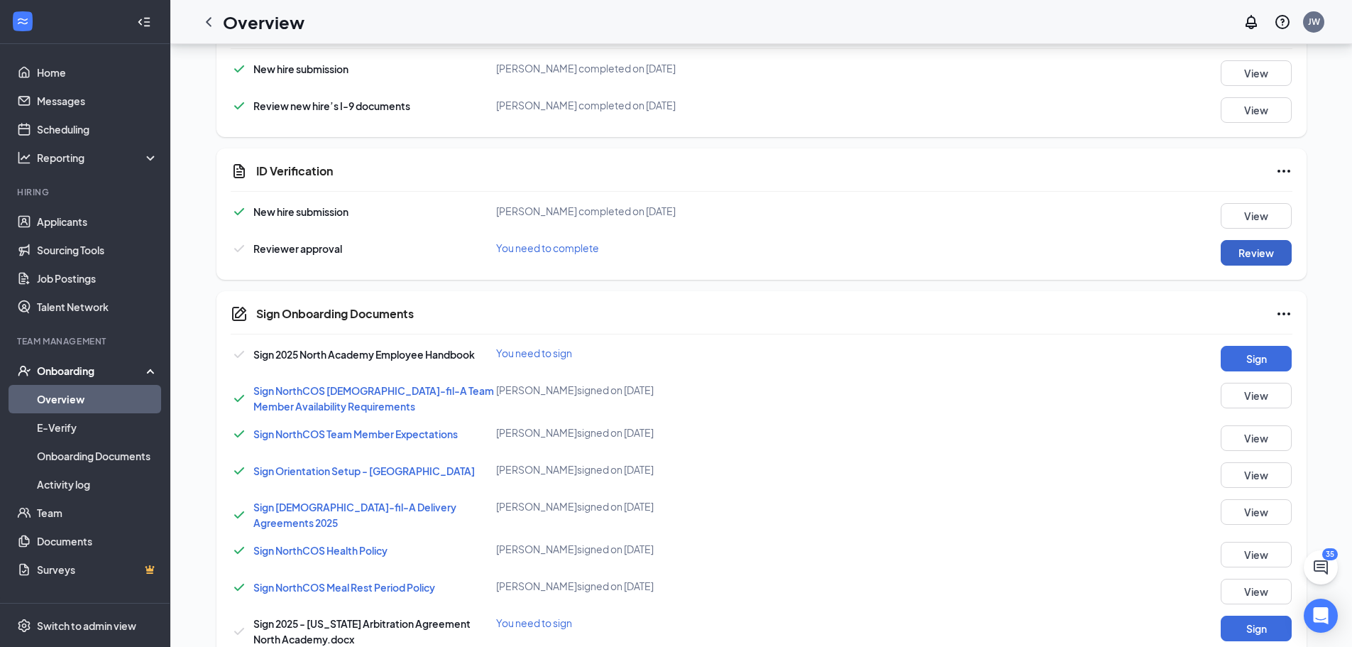
click at [1256, 242] on button "Review" at bounding box center [1256, 253] width 71 height 26
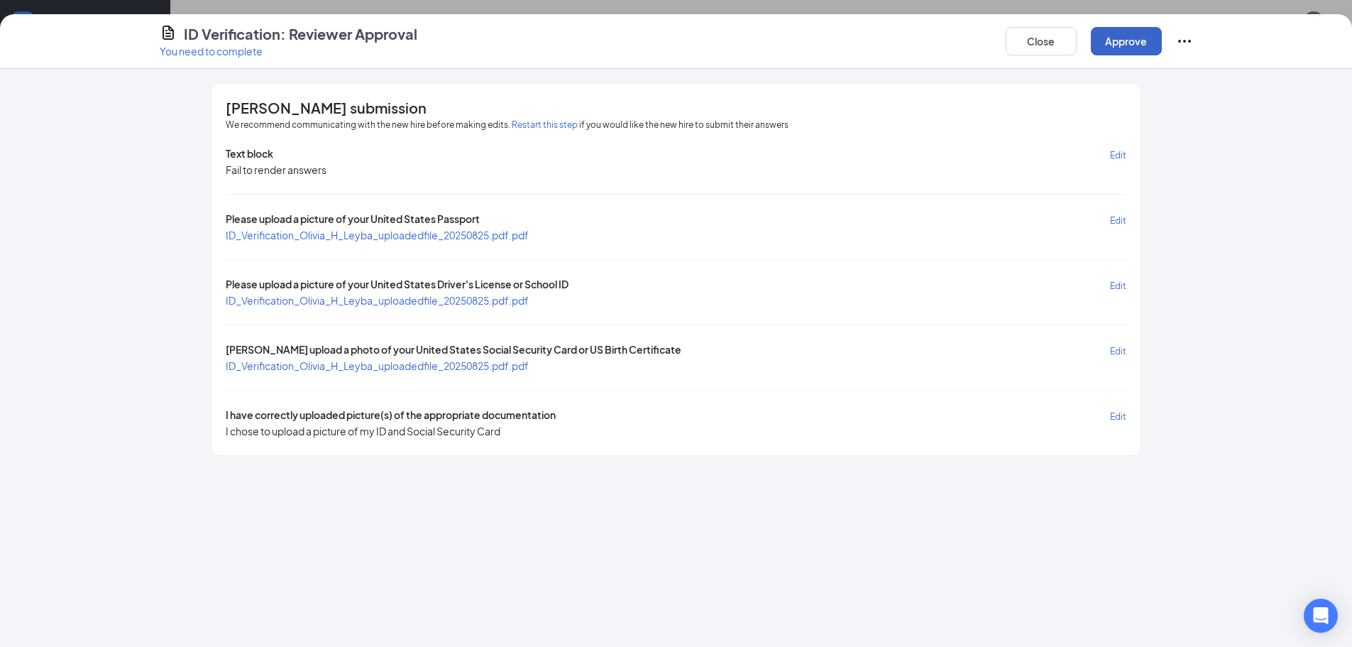
click at [1119, 50] on button "Approve" at bounding box center [1126, 41] width 71 height 28
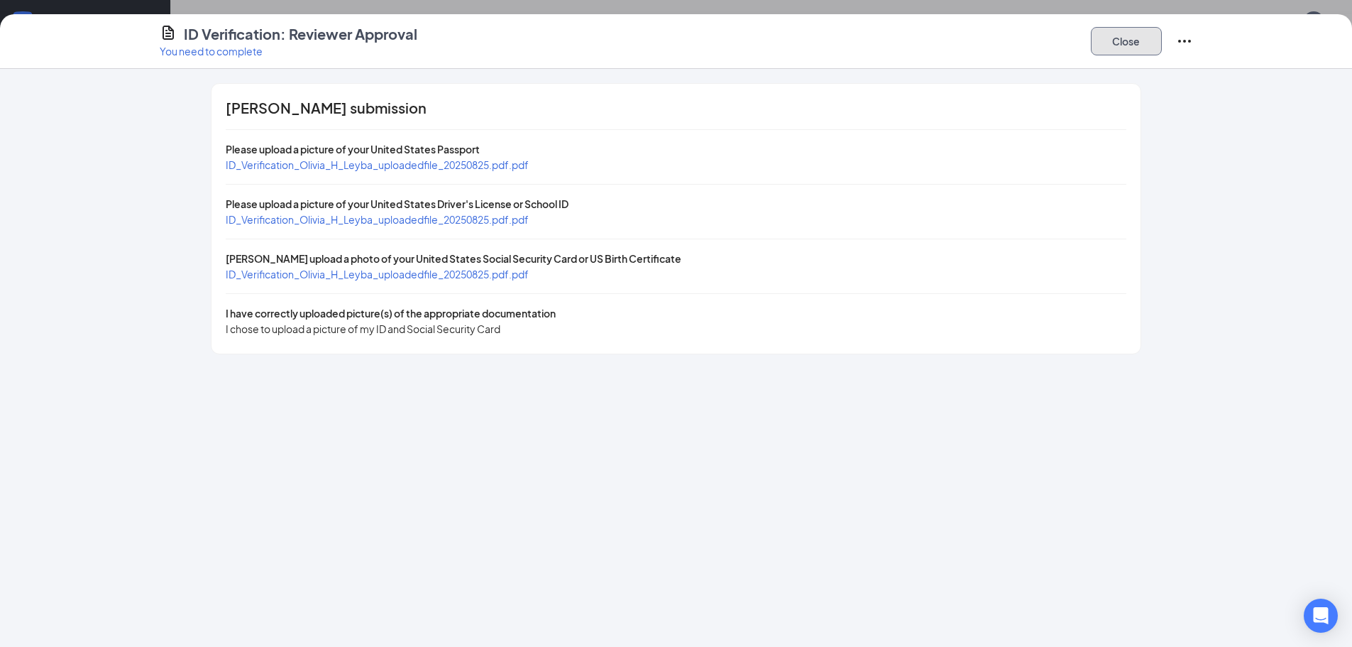
click at [1111, 42] on button "Close" at bounding box center [1126, 41] width 71 height 28
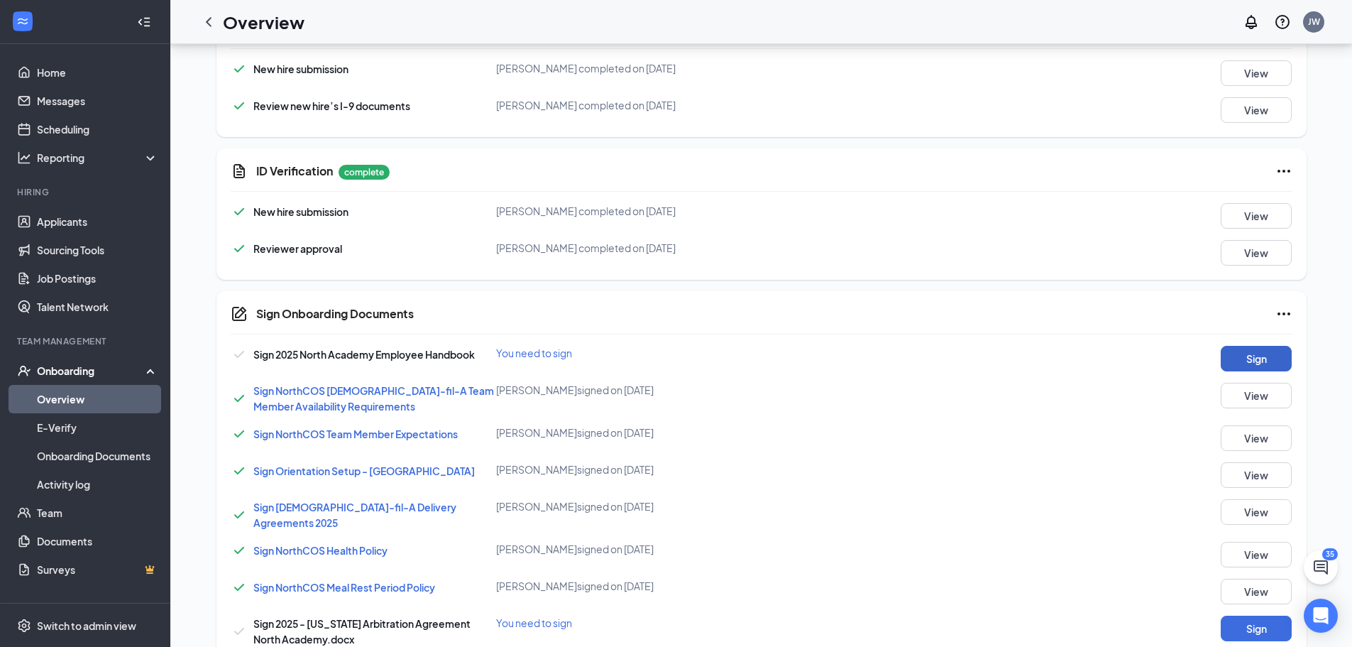
click at [1247, 368] on button "Sign" at bounding box center [1256, 359] width 71 height 26
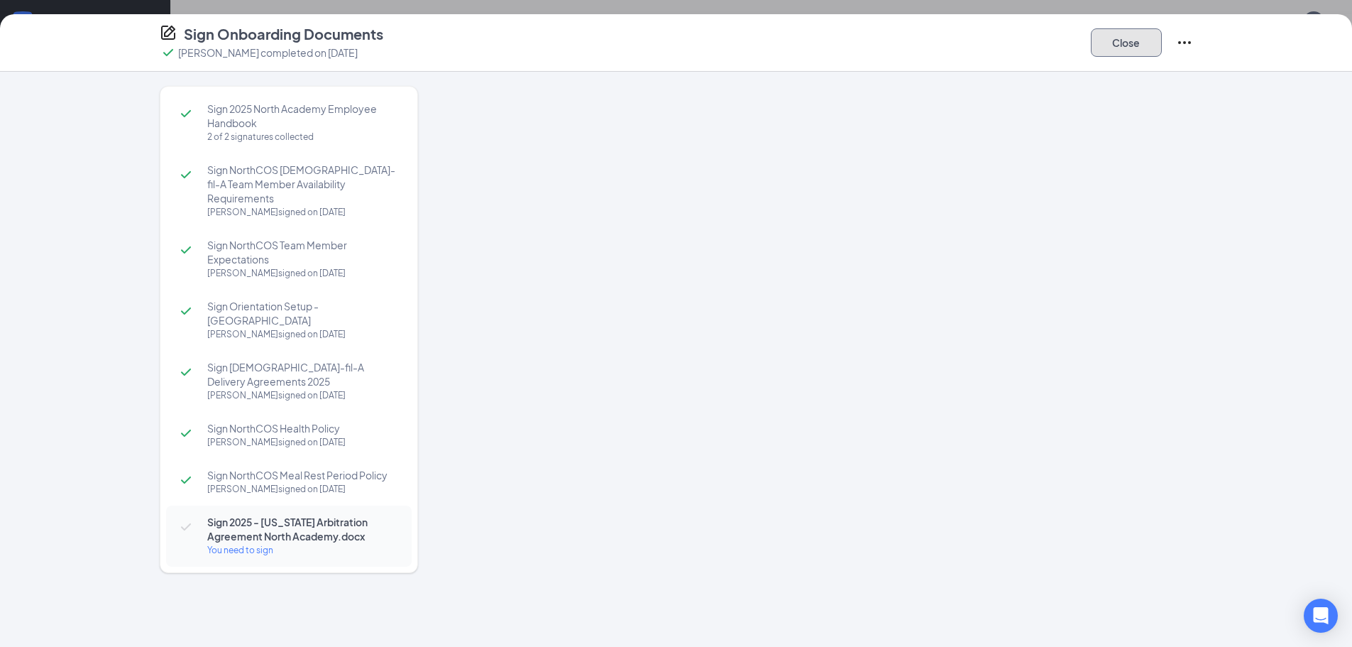
click at [1144, 38] on button "Close" at bounding box center [1126, 42] width 71 height 28
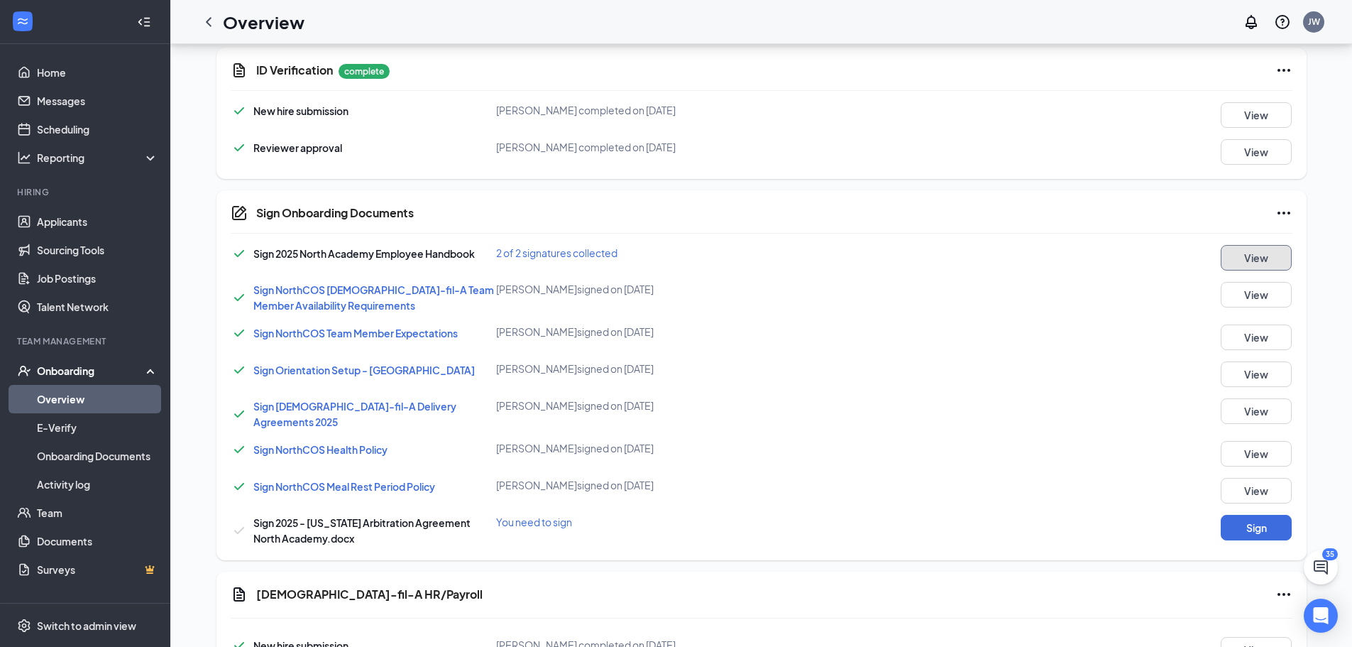
scroll to position [883, 0]
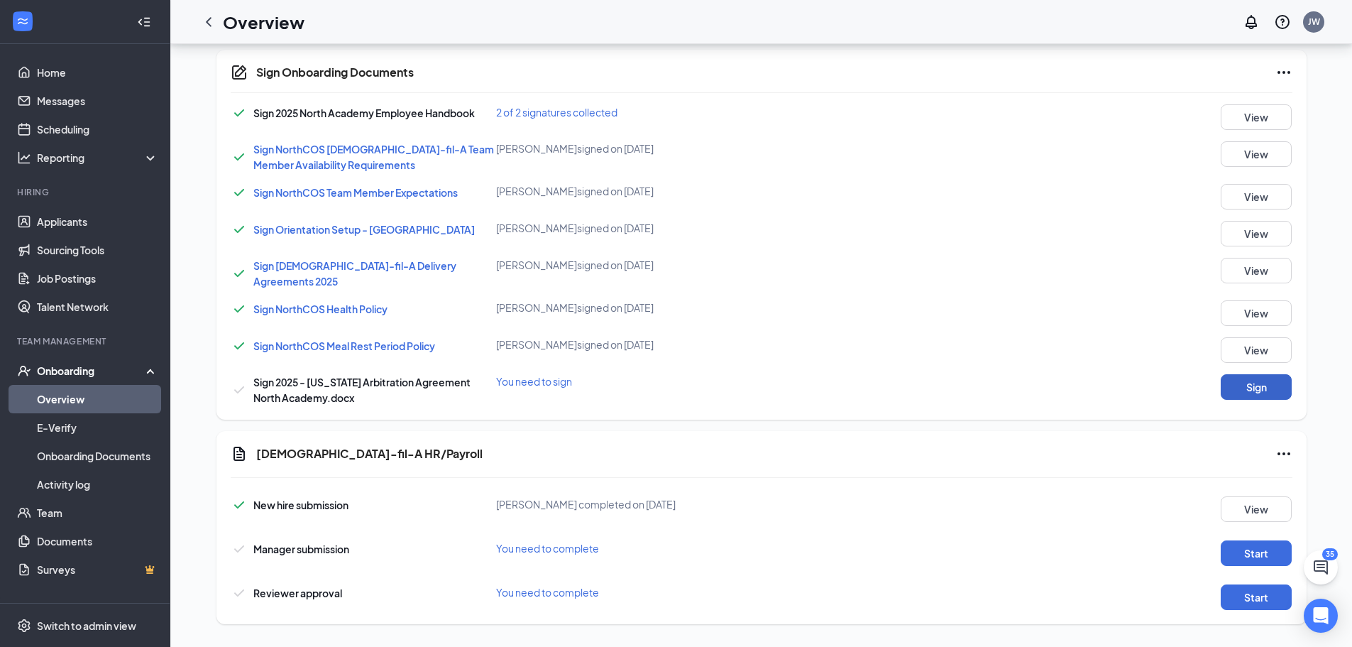
click at [1274, 385] on button "Sign" at bounding box center [1256, 387] width 71 height 26
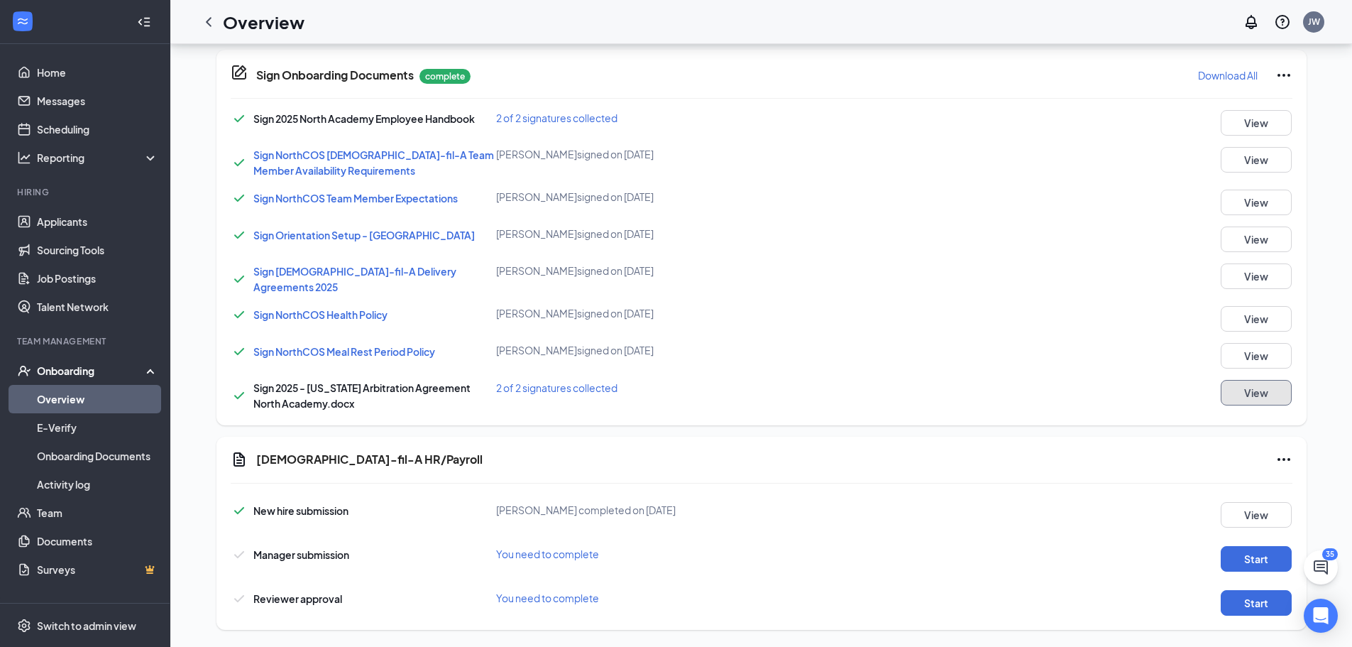
scroll to position [889, 0]
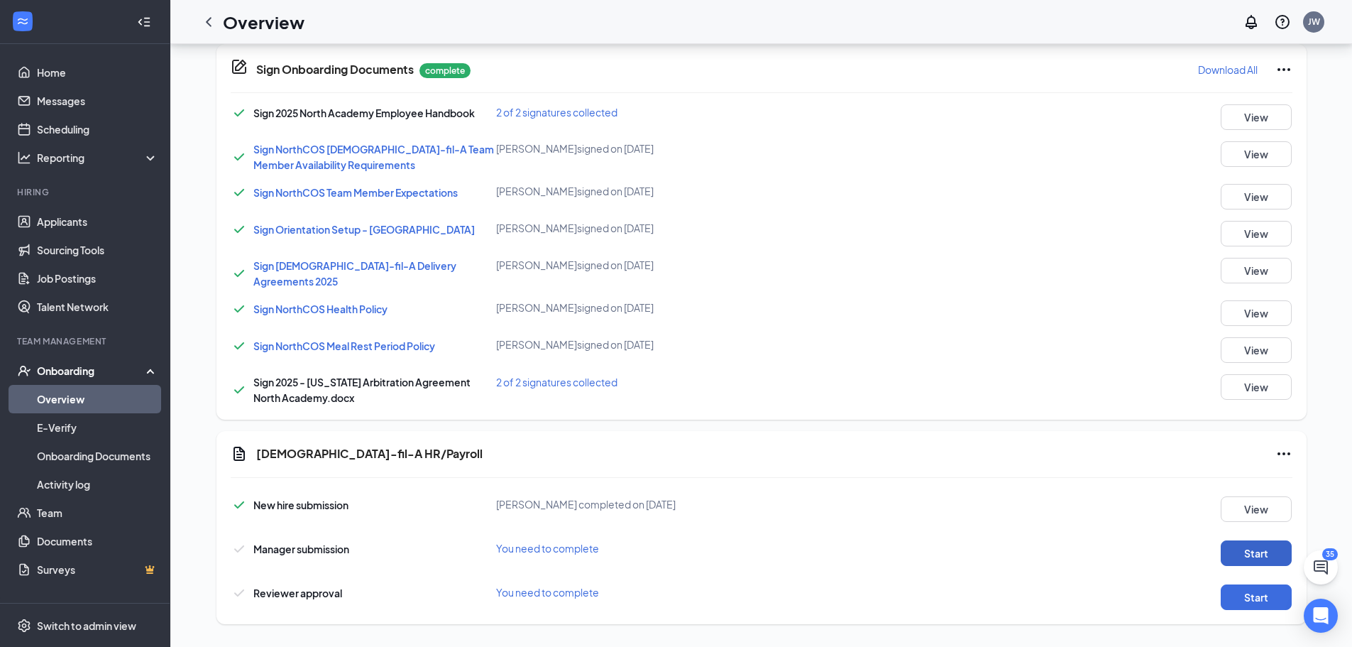
click at [1261, 542] on button "Start" at bounding box center [1256, 553] width 71 height 26
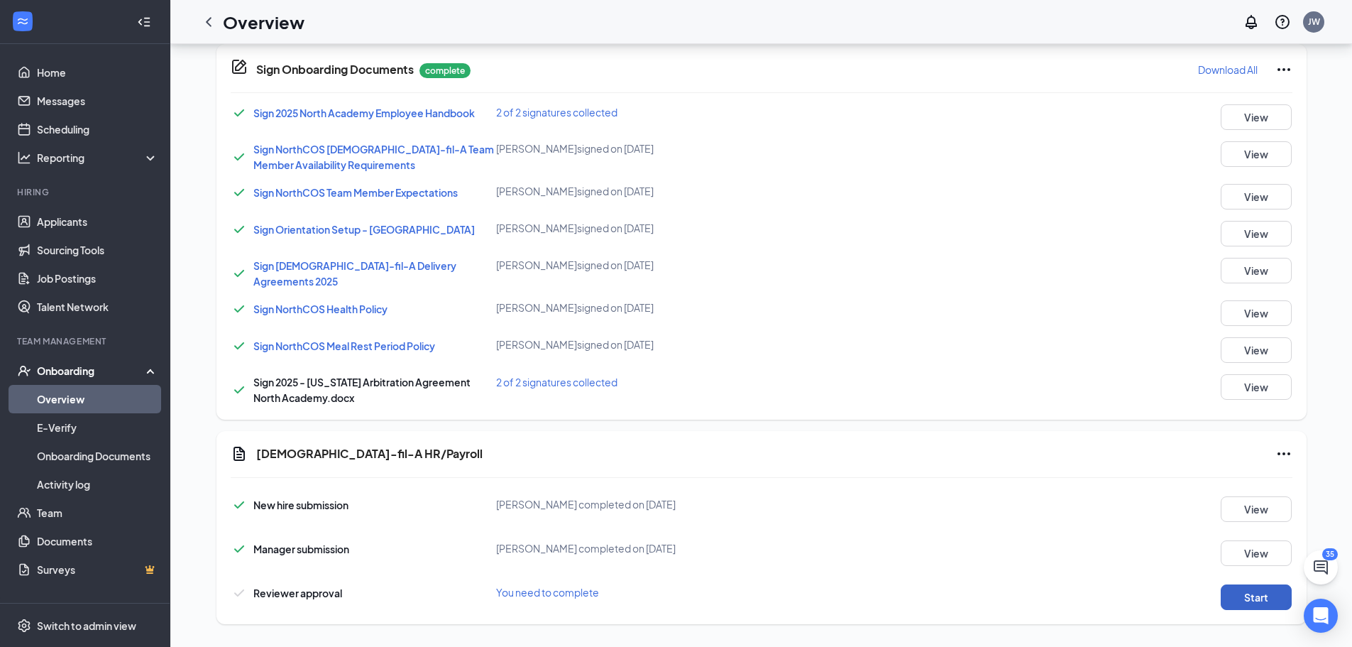
click at [1236, 595] on button "Start" at bounding box center [1256, 597] width 71 height 26
